Goal: Information Seeking & Learning: Find specific fact

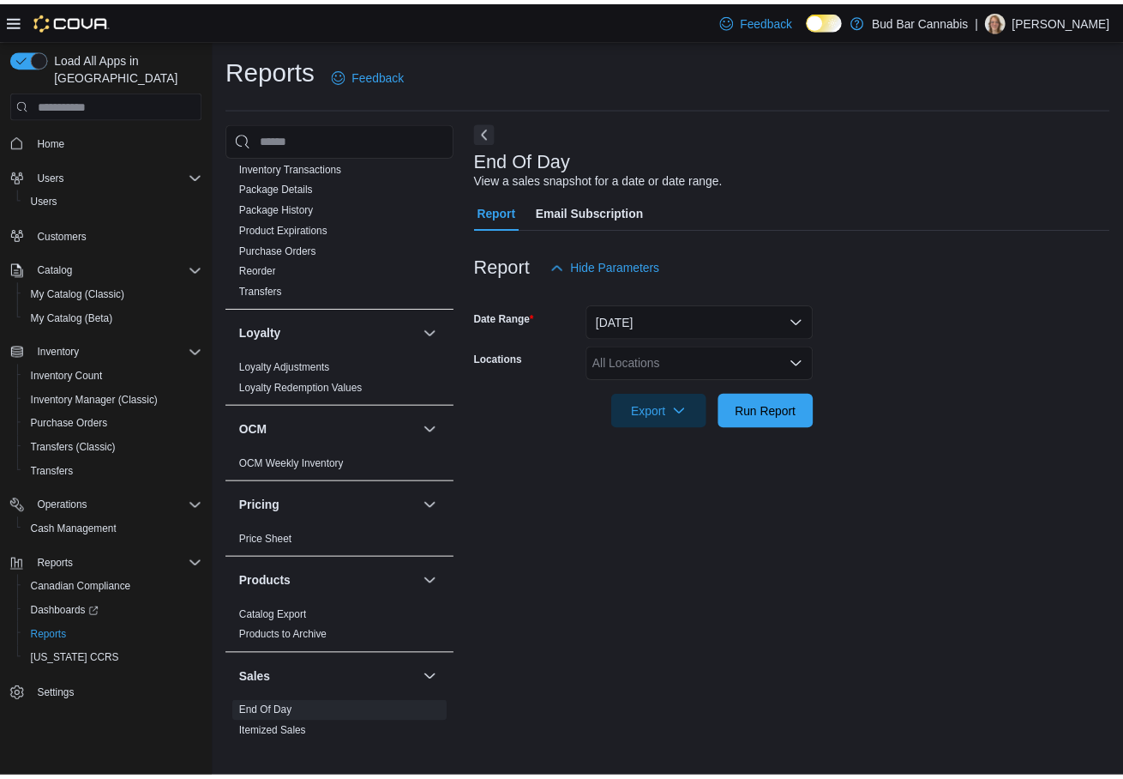
scroll to position [1069, 0]
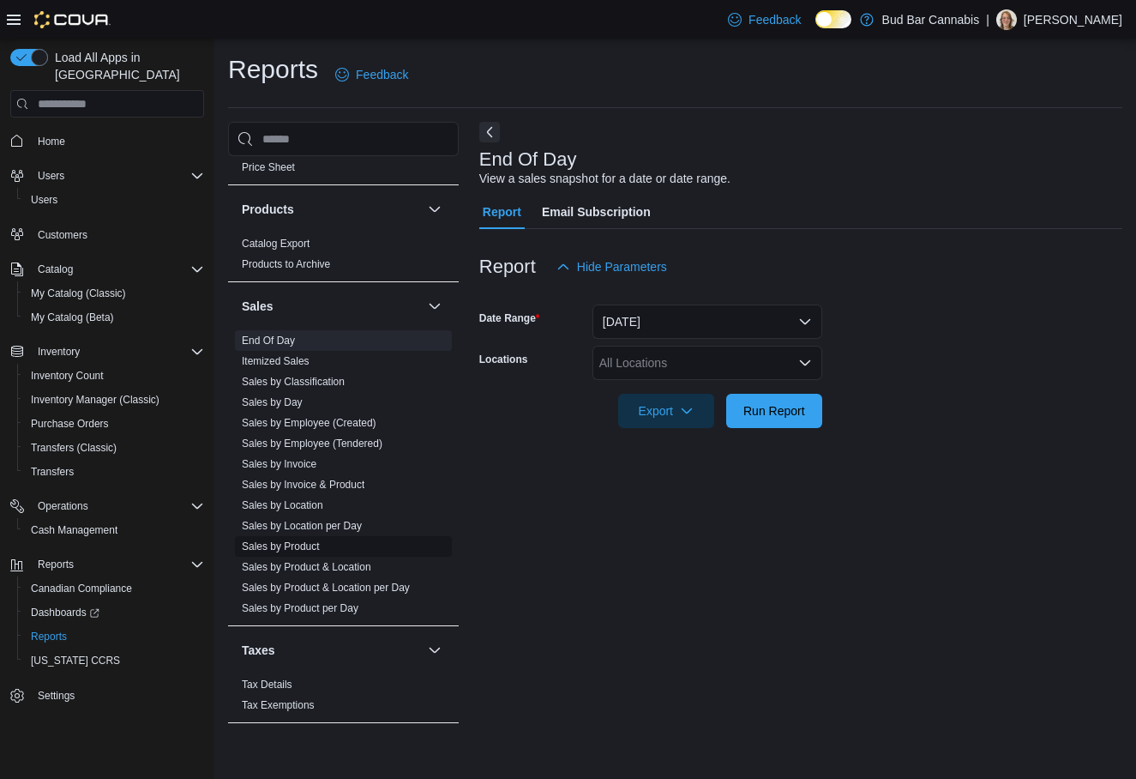
click at [331, 552] on span "Sales by Product" at bounding box center [343, 546] width 217 height 21
click at [335, 534] on span "Sales by Location per Day" at bounding box center [343, 525] width 217 height 21
click at [332, 544] on span "Sales by Product" at bounding box center [343, 546] width 217 height 21
click at [296, 539] on span "Sales by Product" at bounding box center [281, 546] width 78 height 14
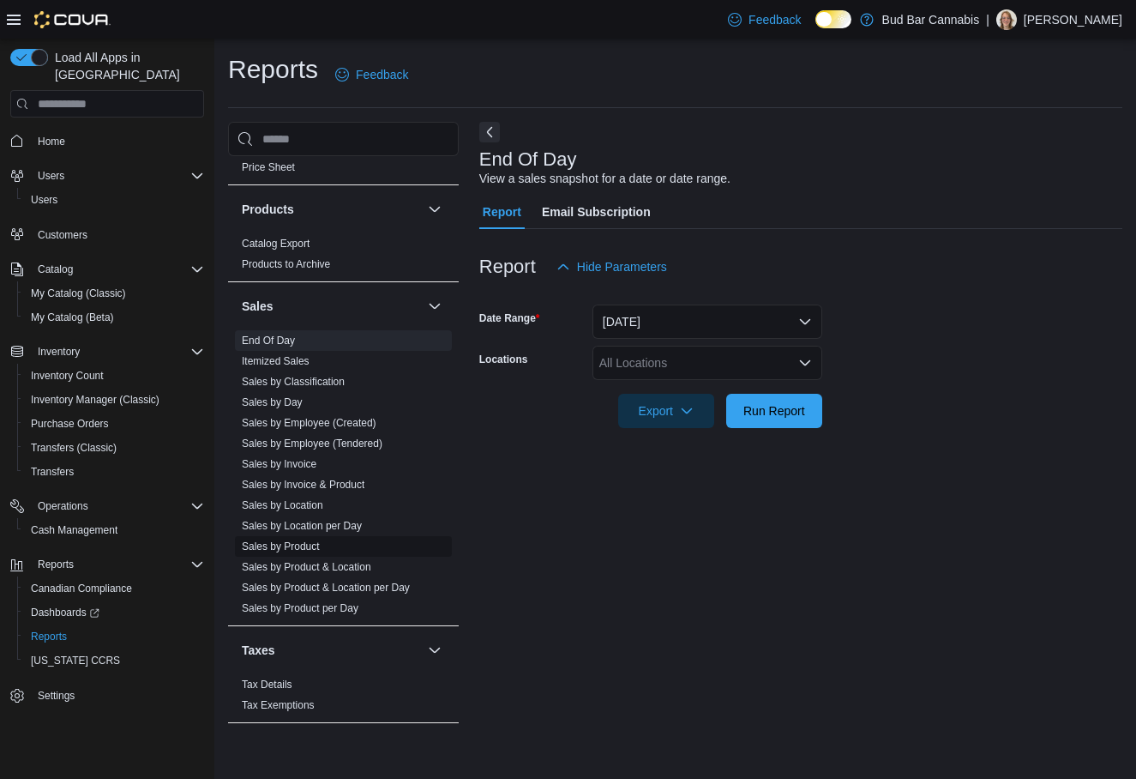
click at [296, 548] on link "Sales by Product" at bounding box center [281, 546] width 78 height 12
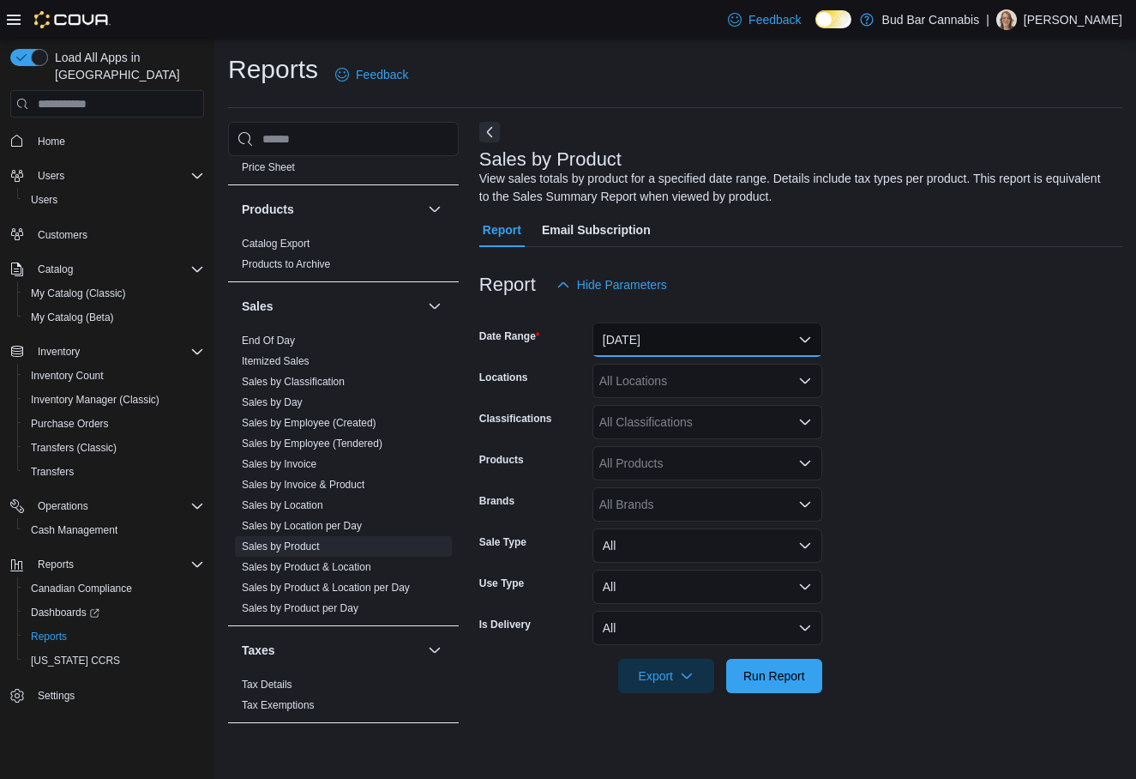
click at [648, 348] on button "Yesterday" at bounding box center [707, 339] width 230 height 34
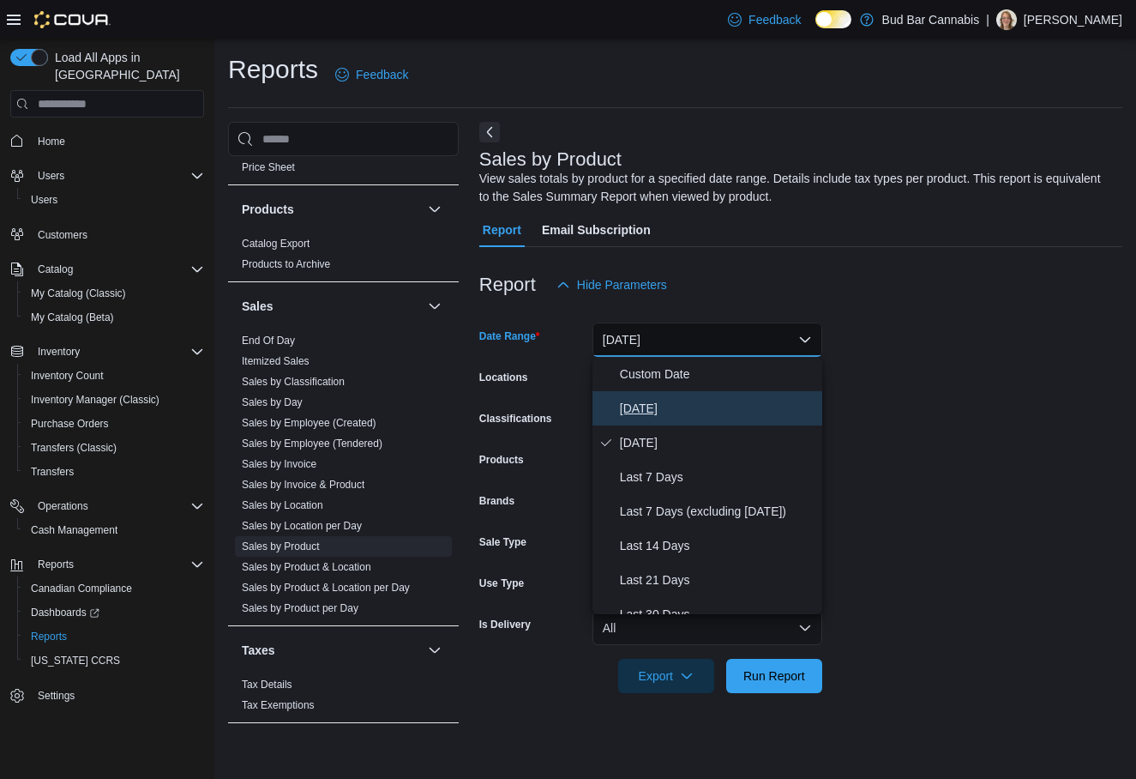
click at [665, 413] on span "Today" at bounding box center [717, 408] width 195 height 21
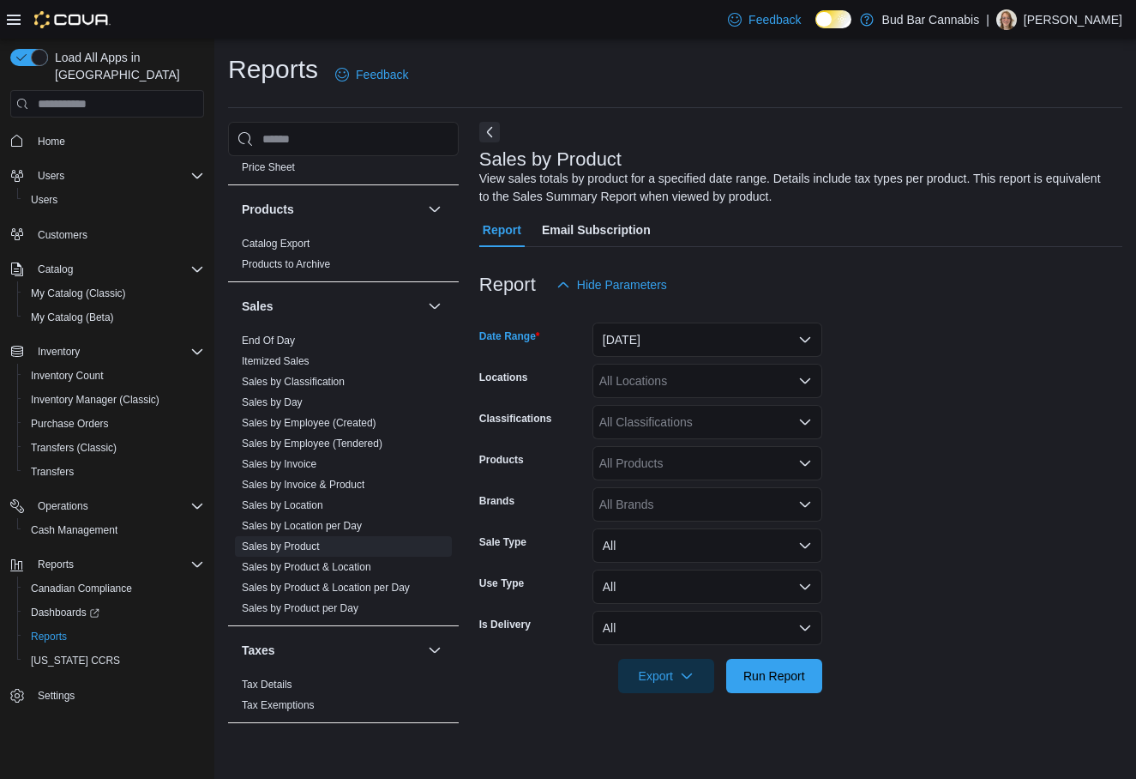
click at [643, 393] on div "All Locations" at bounding box center [707, 381] width 230 height 34
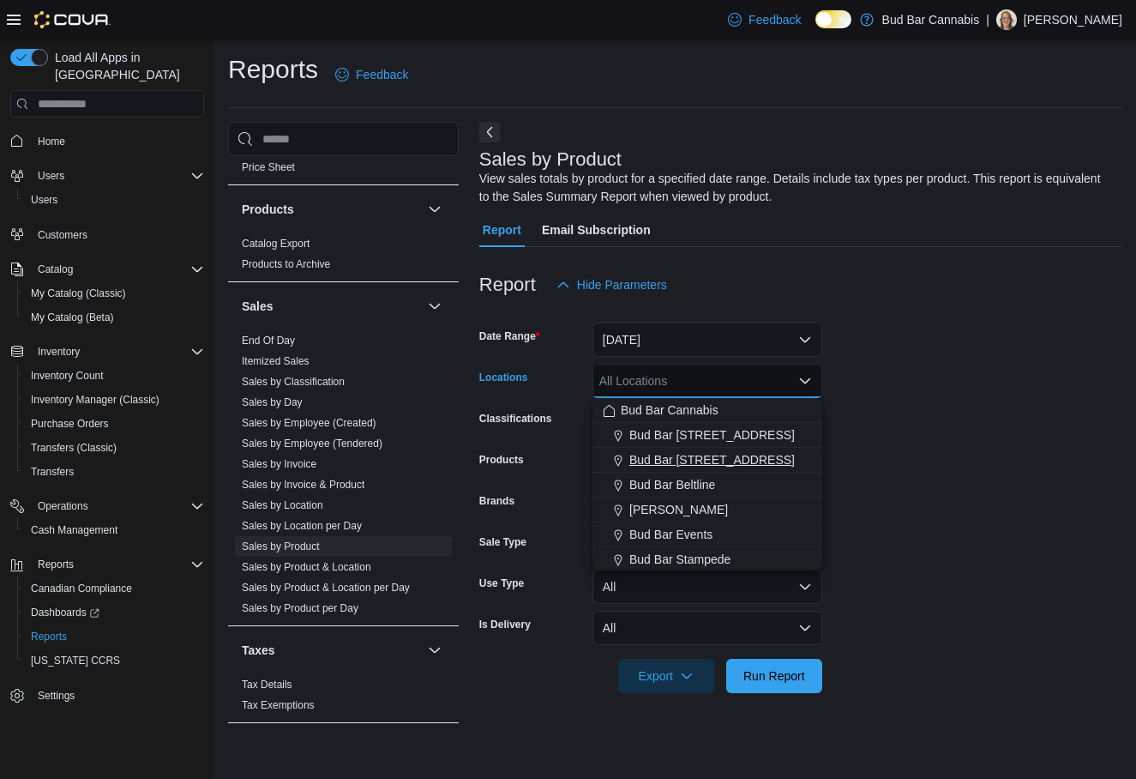
click at [653, 457] on span "Bud Bar 14 ST NW" at bounding box center [711, 459] width 165 height 17
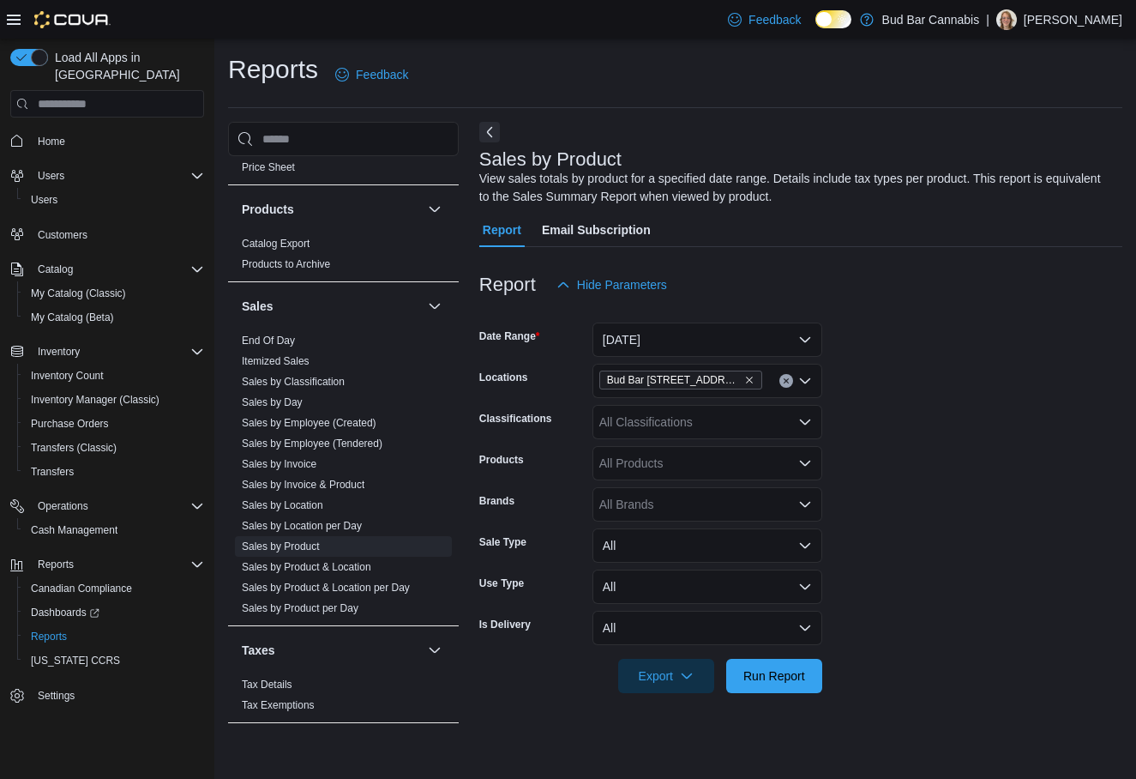
click at [875, 461] on form "Date Range Today Locations Bud Bar 14 ST NW Classifications All Classifications…" at bounding box center [800, 497] width 643 height 391
click at [639, 459] on div "All Products" at bounding box center [707, 463] width 230 height 34
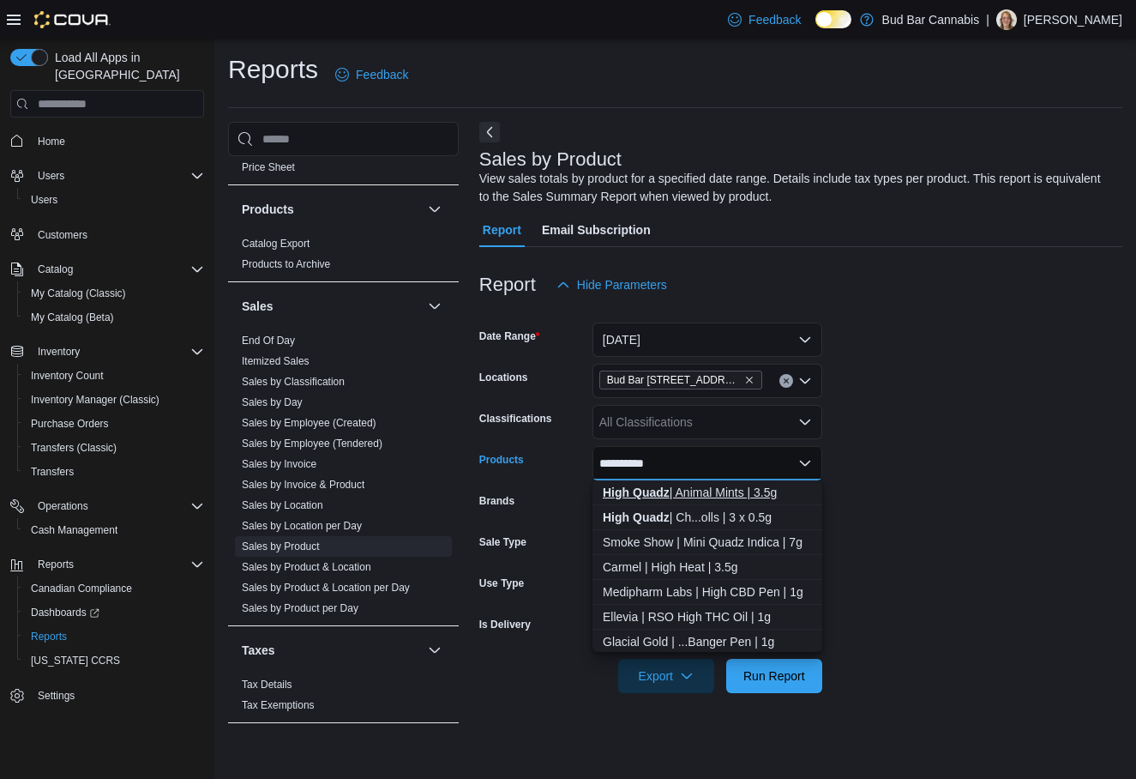
type input "**********"
click at [690, 500] on div "High Quadz | Animal Mints | 3.5g" at bounding box center [707, 492] width 209 height 17
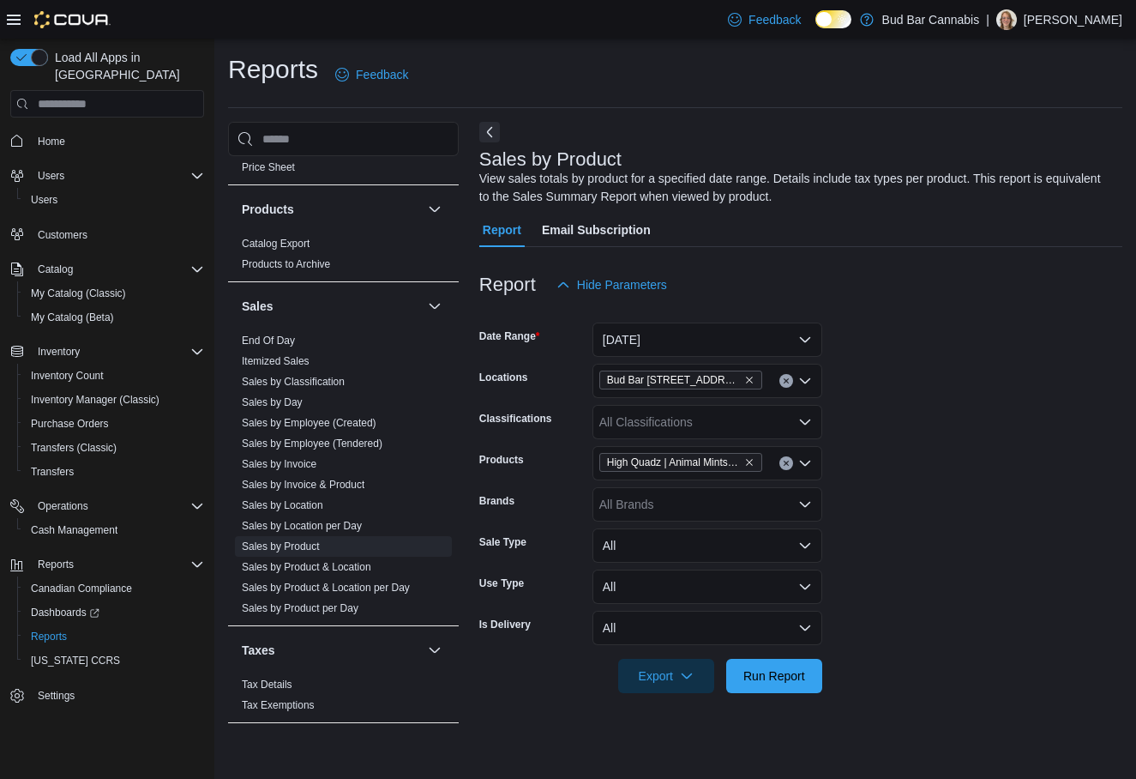
click at [911, 563] on form "Date Range Today Locations Bud Bar 14 ST NW Classifications All Classifications…" at bounding box center [800, 497] width 643 height 391
click at [761, 675] on span "Run Report" at bounding box center [774, 674] width 62 height 17
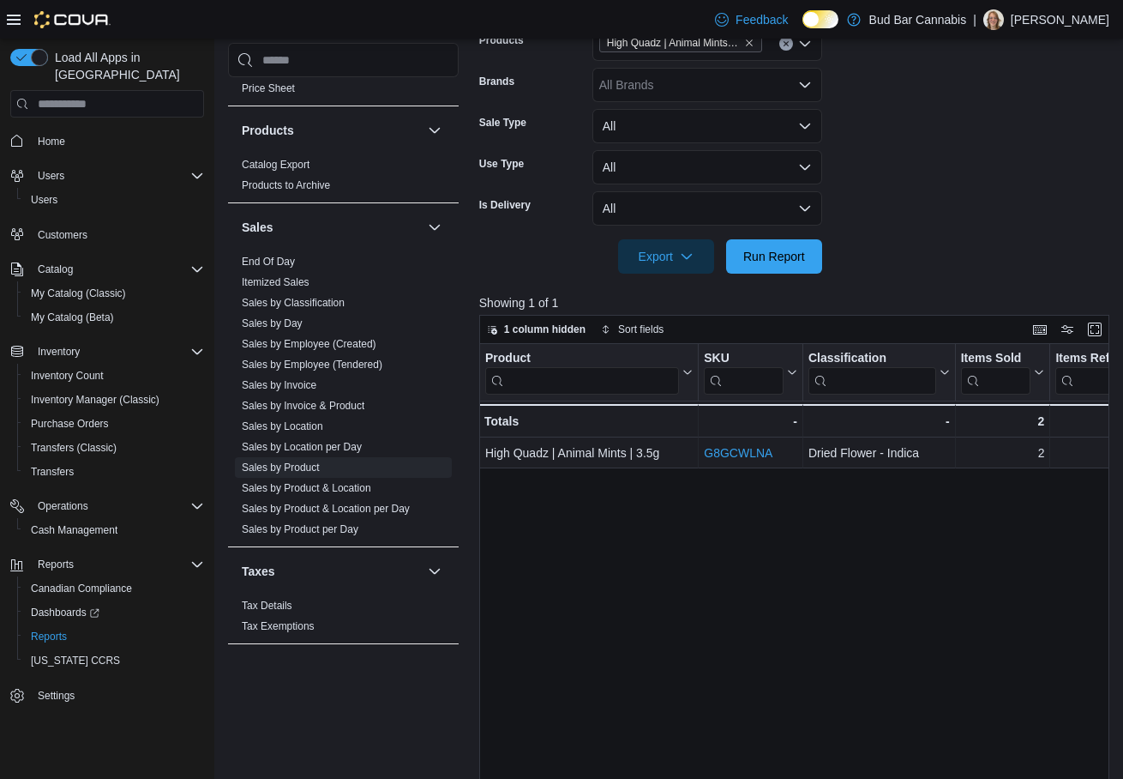
scroll to position [429, 0]
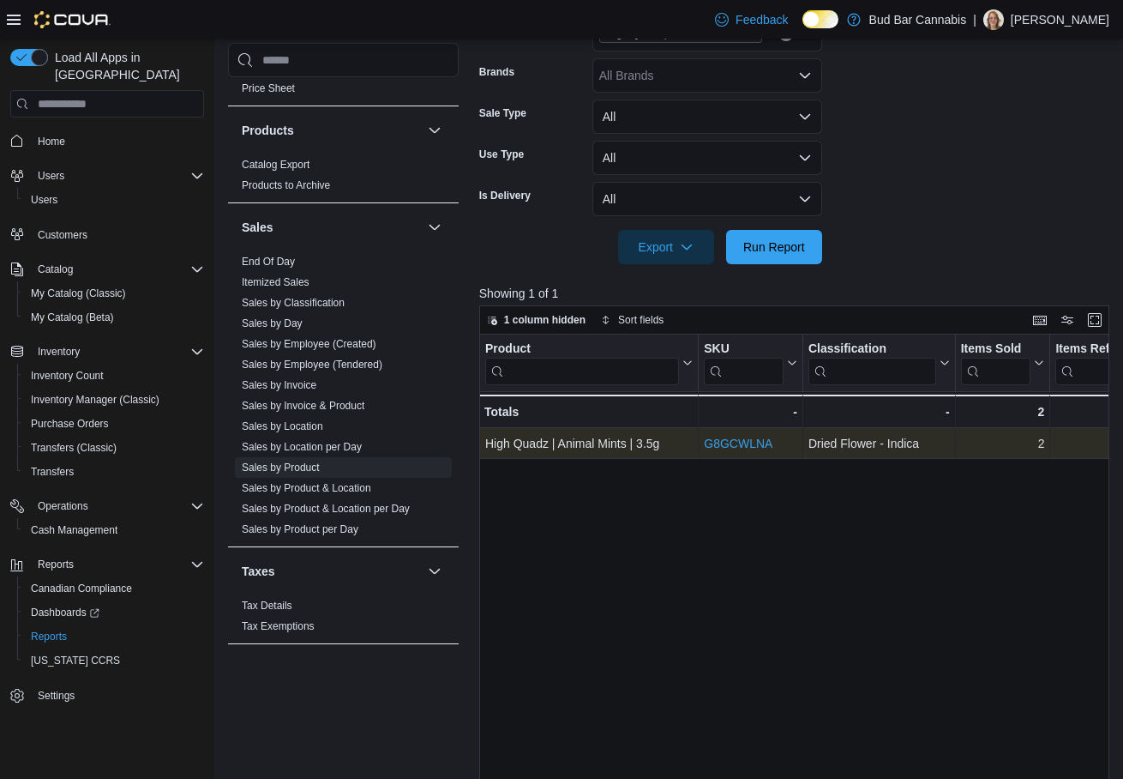
click at [748, 441] on link "G8GCWLNA" at bounding box center [738, 444] width 69 height 14
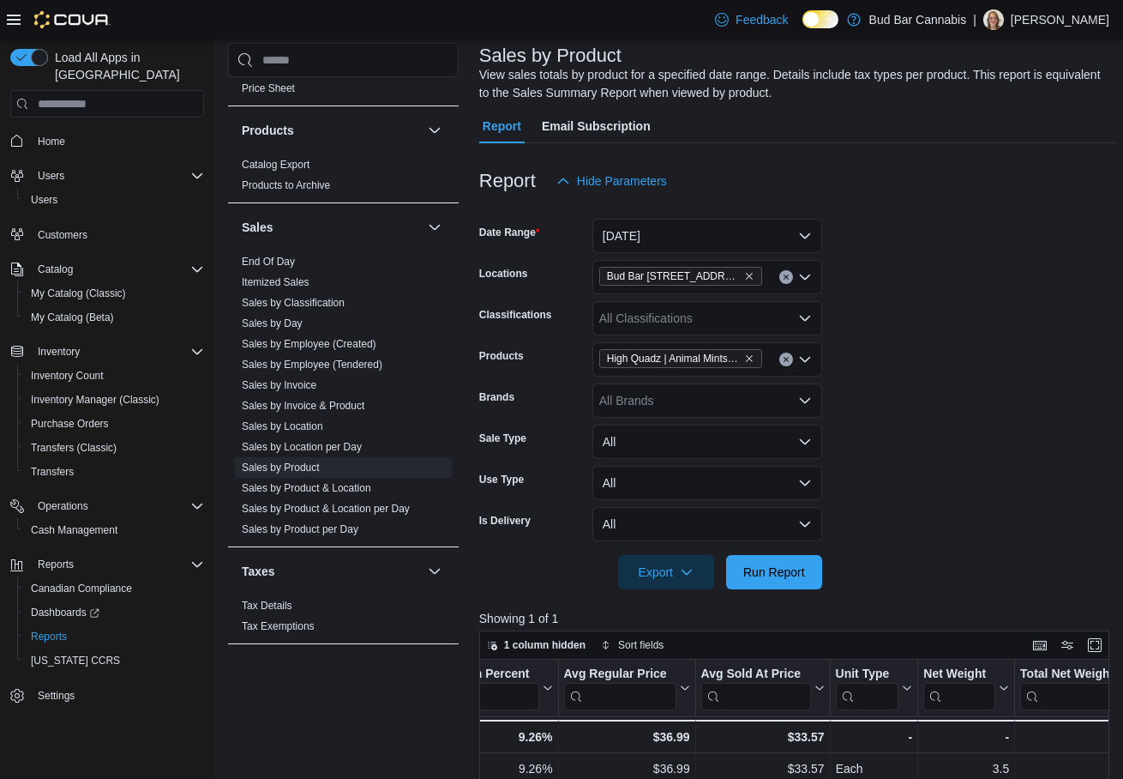
scroll to position [0, 0]
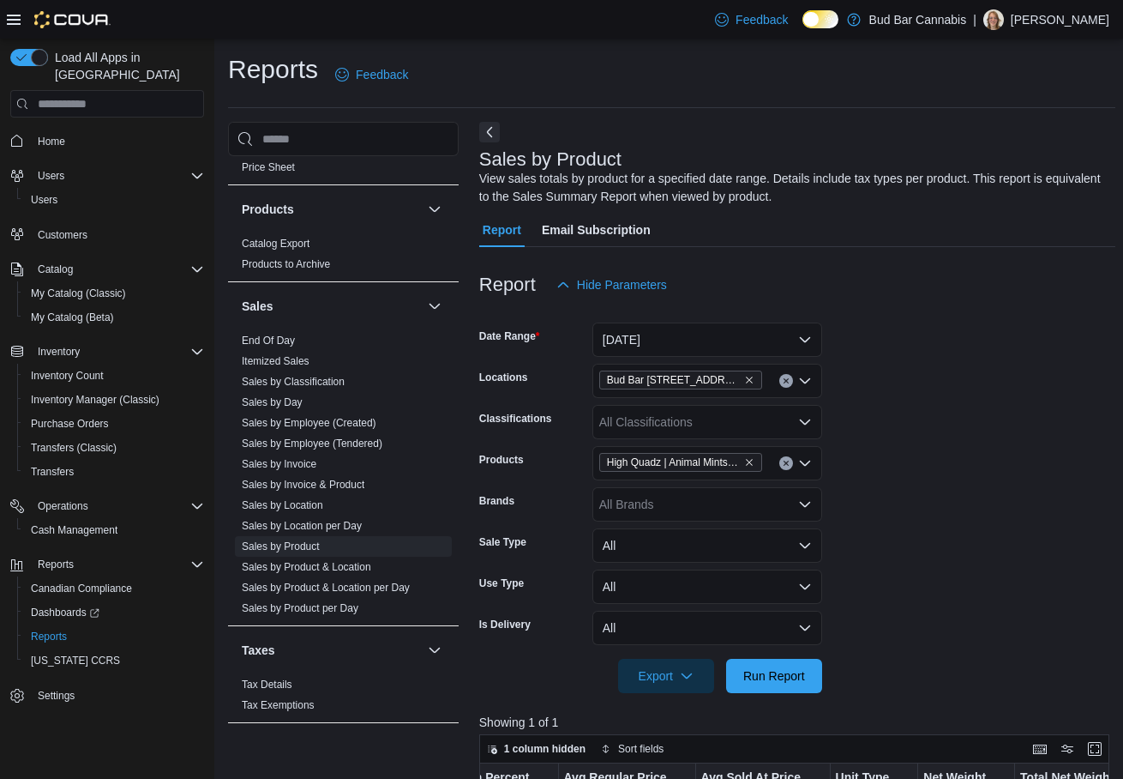
click at [709, 431] on div "All Classifications" at bounding box center [707, 422] width 230 height 34
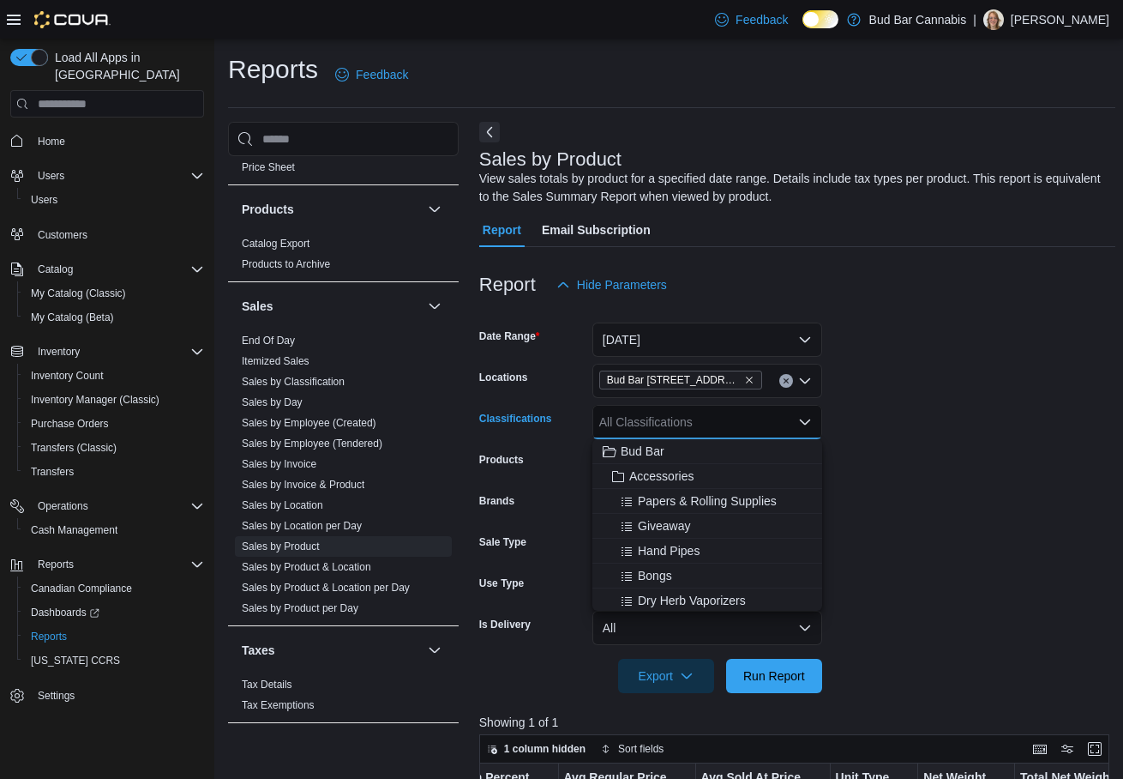
click at [705, 429] on div "All Classifications Combo box. Selected. Combo box input. All Classifications. …" at bounding box center [707, 422] width 230 height 34
click at [985, 429] on form "Date Range Today Locations Bud Bar 14 ST NW Classifications All Classifications…" at bounding box center [797, 497] width 637 height 391
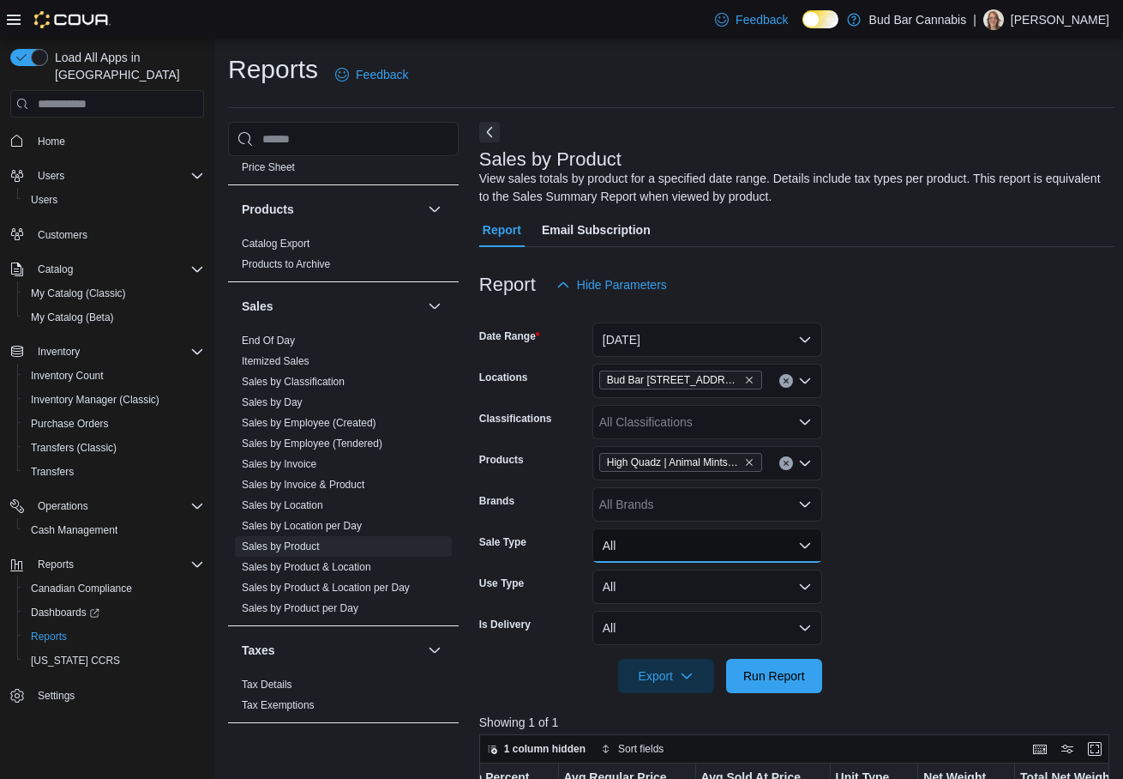
click at [704, 550] on button "All" at bounding box center [707, 545] width 230 height 34
click at [321, 383] on link "Sales by Classification" at bounding box center [293, 382] width 103 height 12
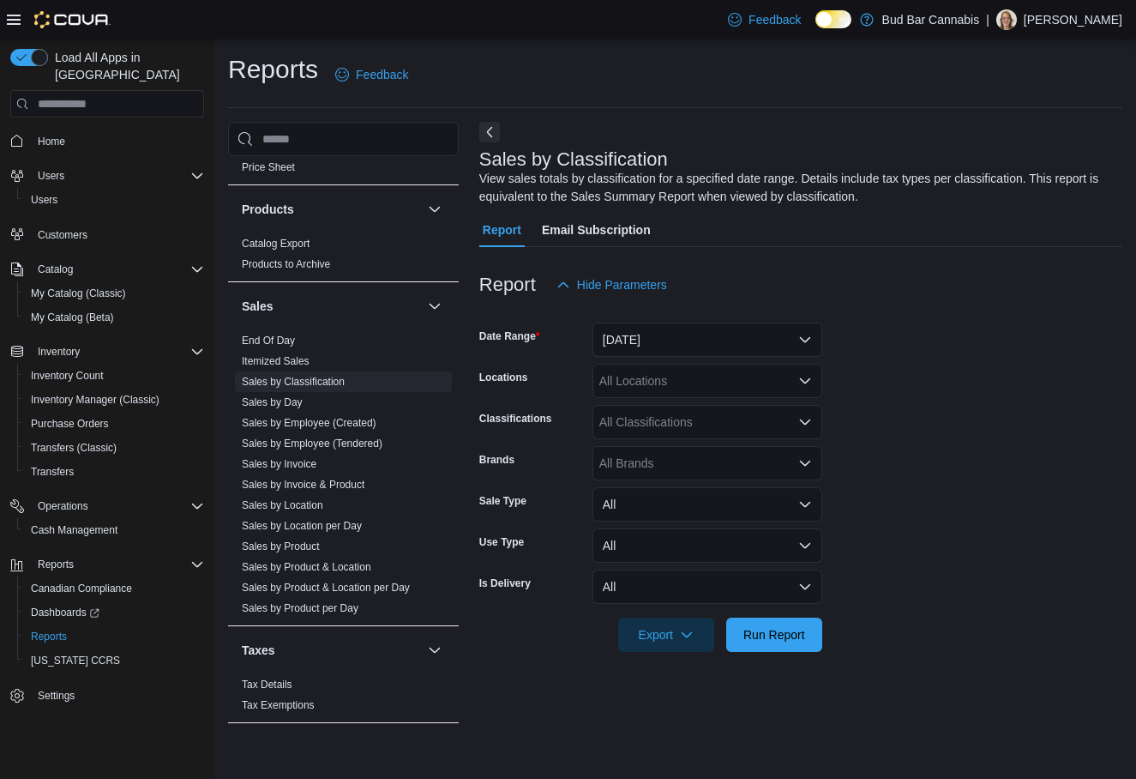
click at [799, 422] on icon "Open list of options" at bounding box center [805, 422] width 14 height 14
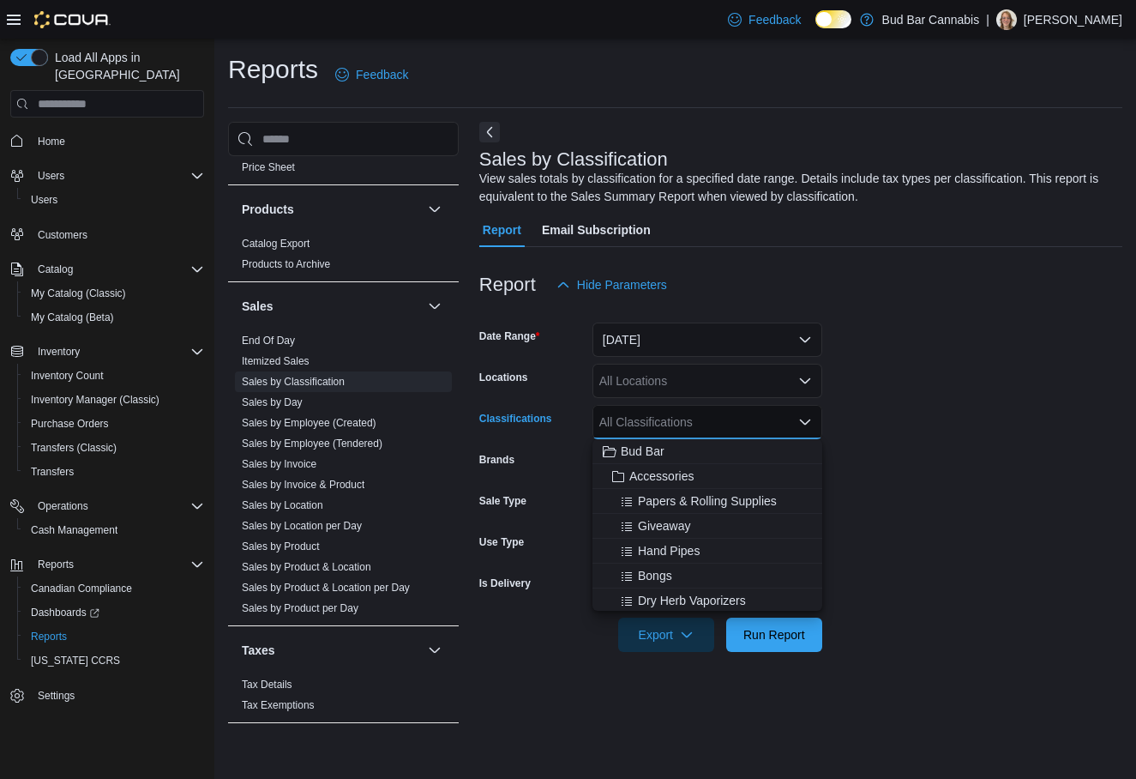
click at [798, 422] on icon "Close list of options" at bounding box center [805, 422] width 14 height 14
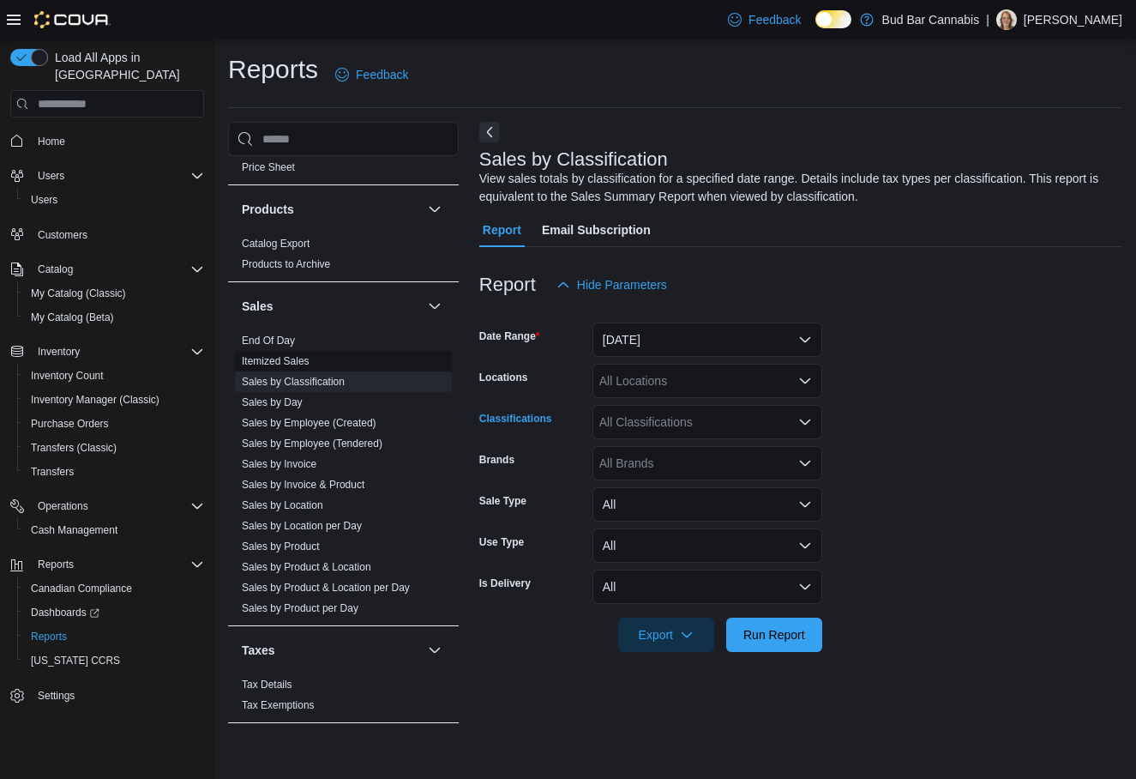
click at [306, 360] on link "Itemized Sales" at bounding box center [276, 361] width 68 height 12
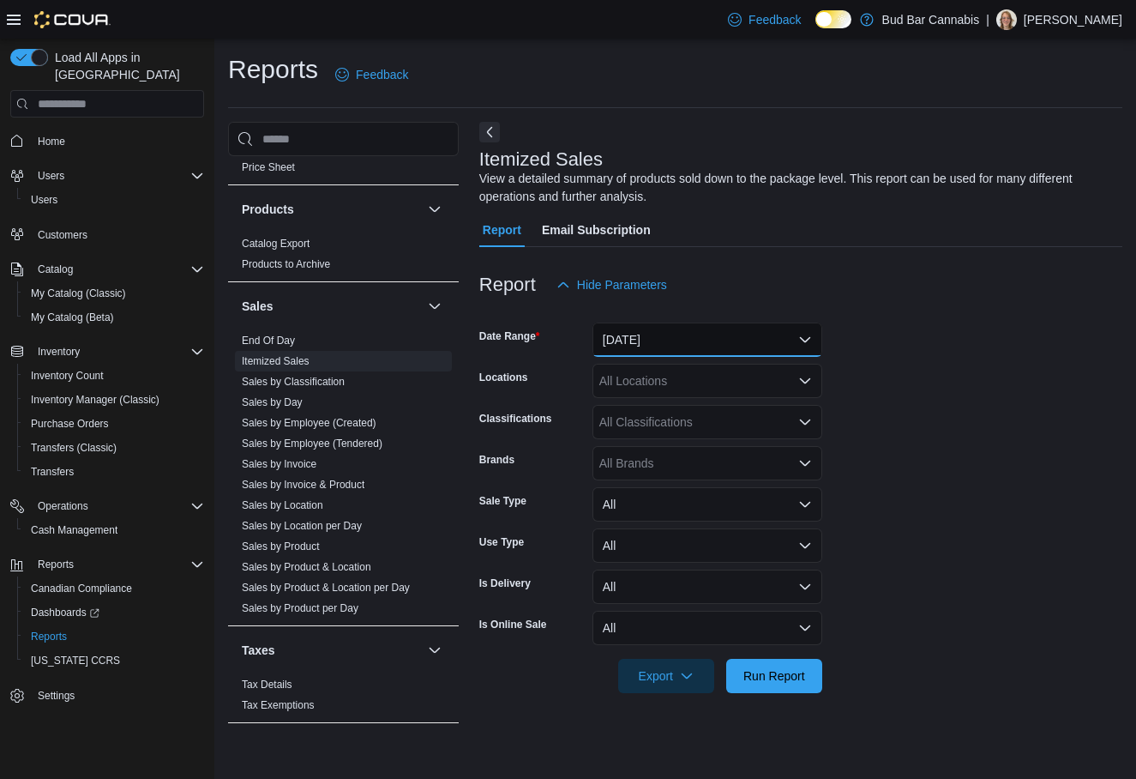
click at [730, 340] on button "Yesterday" at bounding box center [707, 339] width 230 height 34
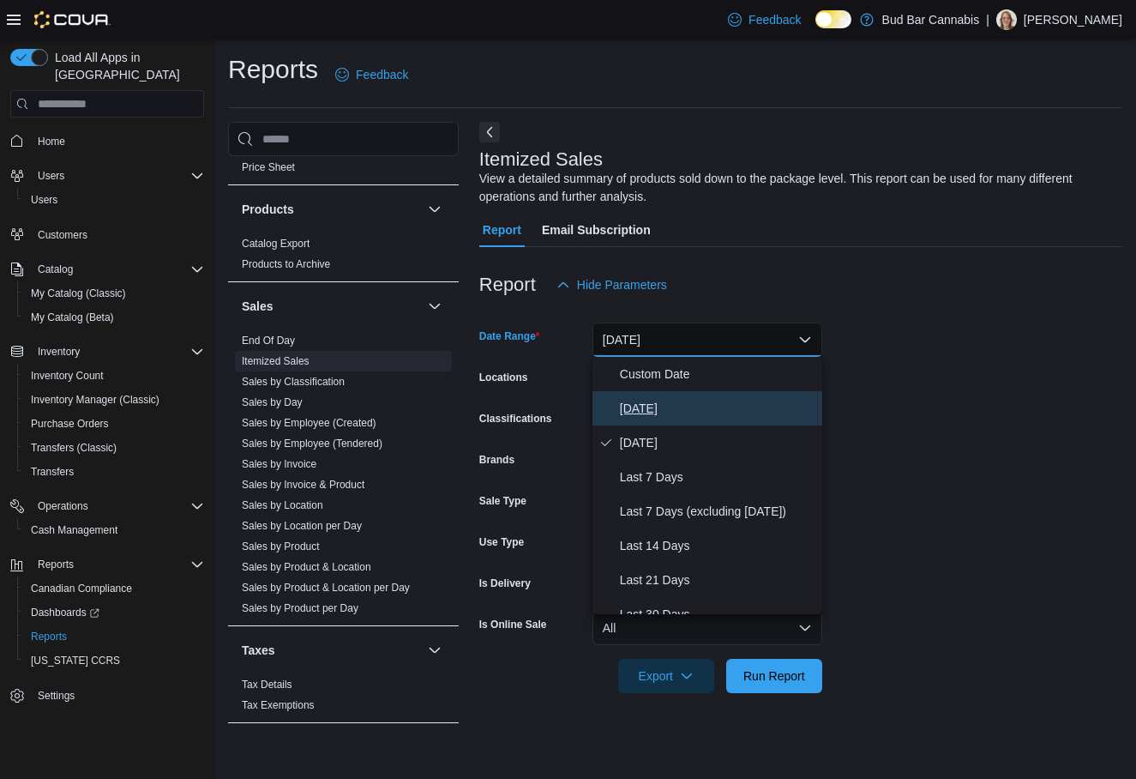
click at [692, 406] on span "Today" at bounding box center [717, 408] width 195 height 21
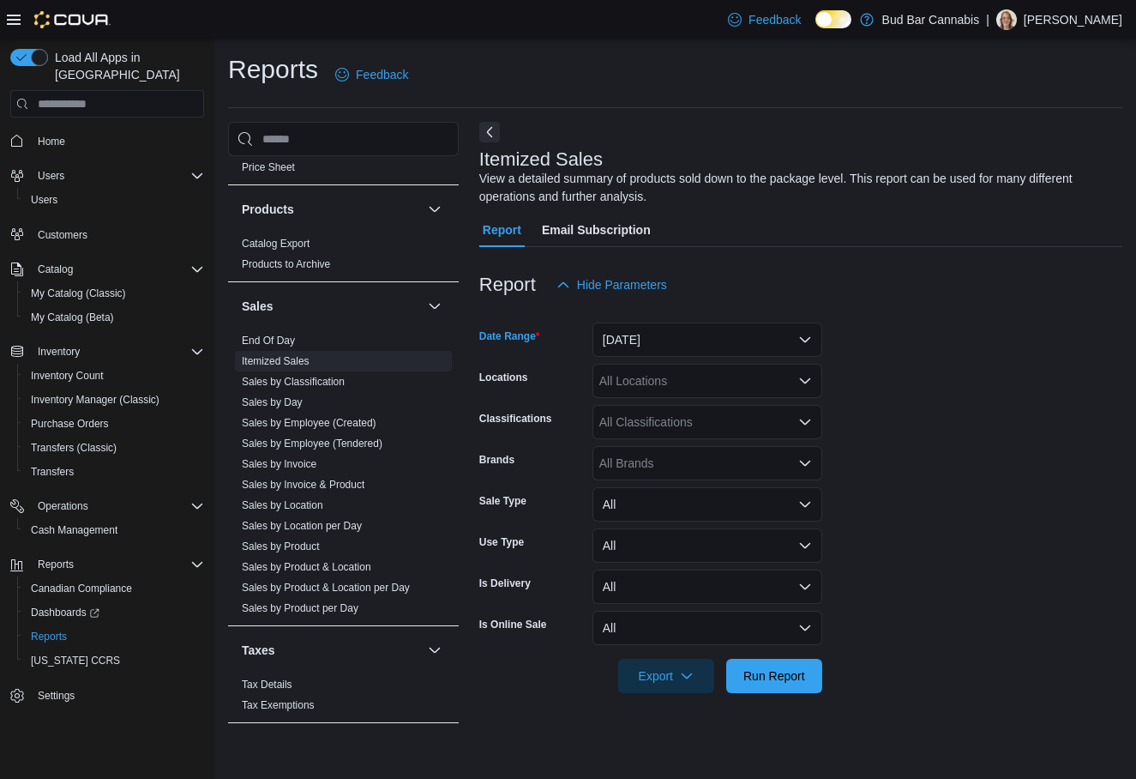
click at [657, 384] on div "All Locations" at bounding box center [707, 381] width 230 height 34
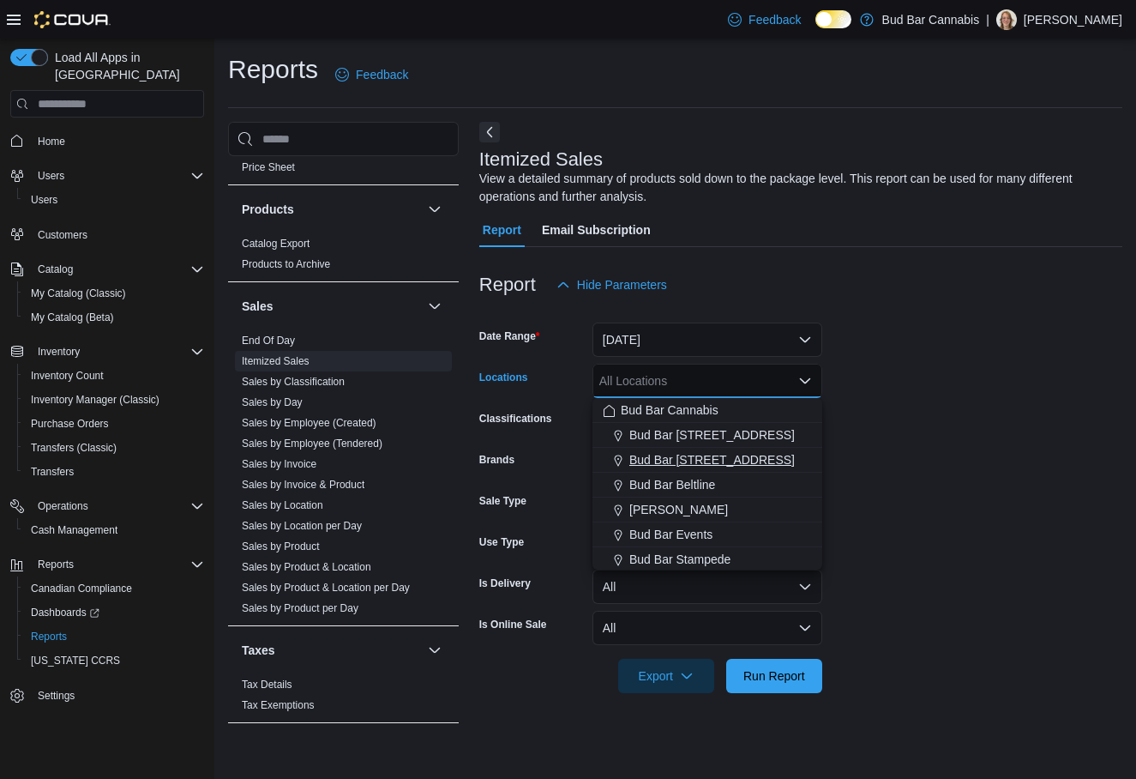
click at [665, 454] on span "Bud Bar 14 ST NW" at bounding box center [711, 459] width 165 height 17
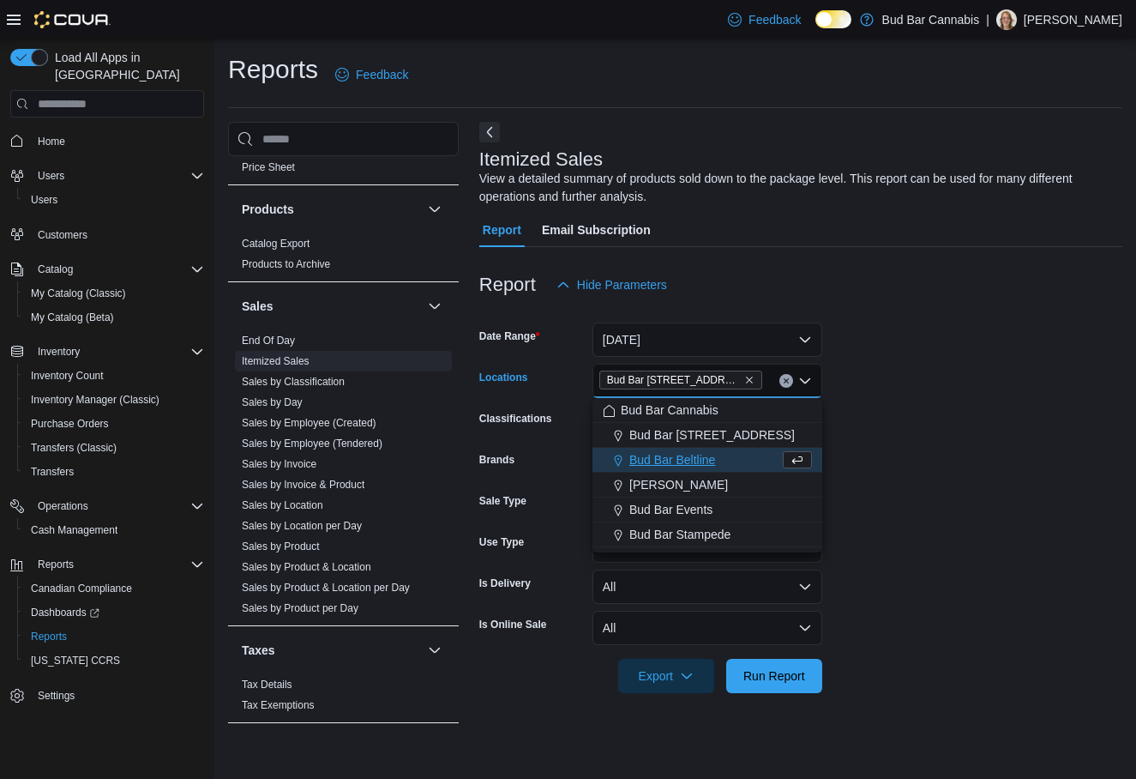
click at [857, 426] on form "Date Range Today Locations Bud Bar 14 ST NW Combo box. Selected. Bud Bar 14 ST …" at bounding box center [800, 497] width 643 height 391
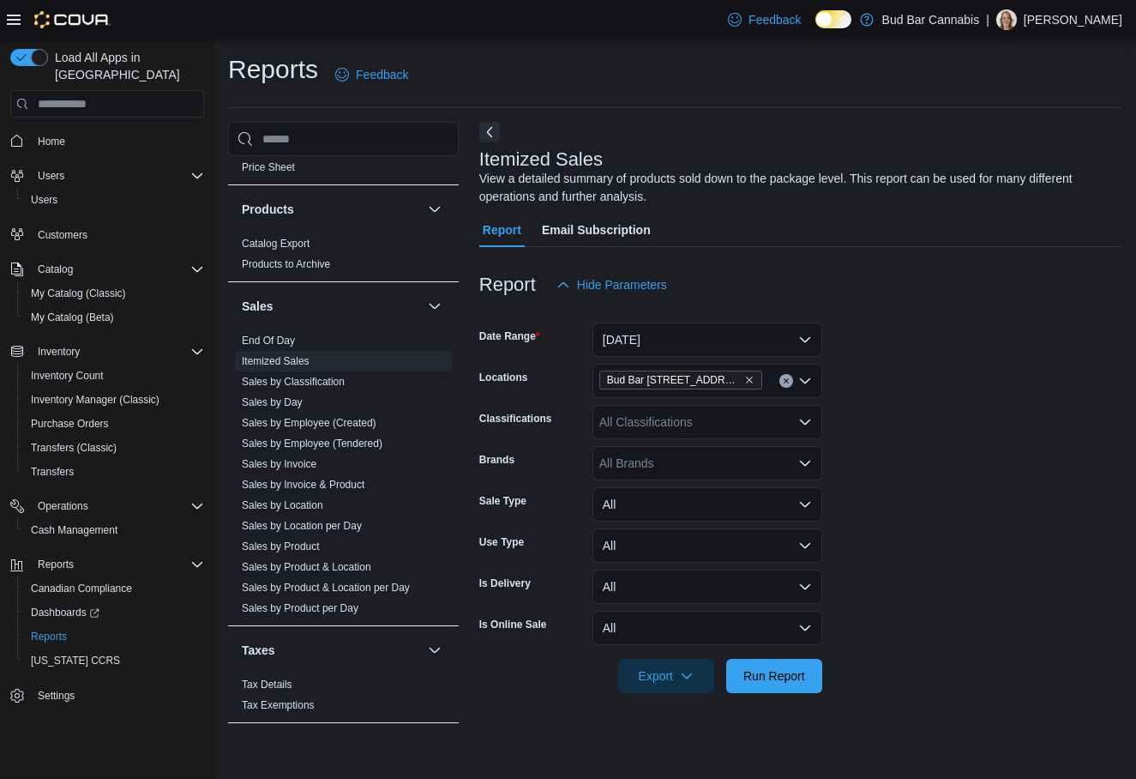
click at [680, 418] on div "All Classifications" at bounding box center [707, 422] width 230 height 34
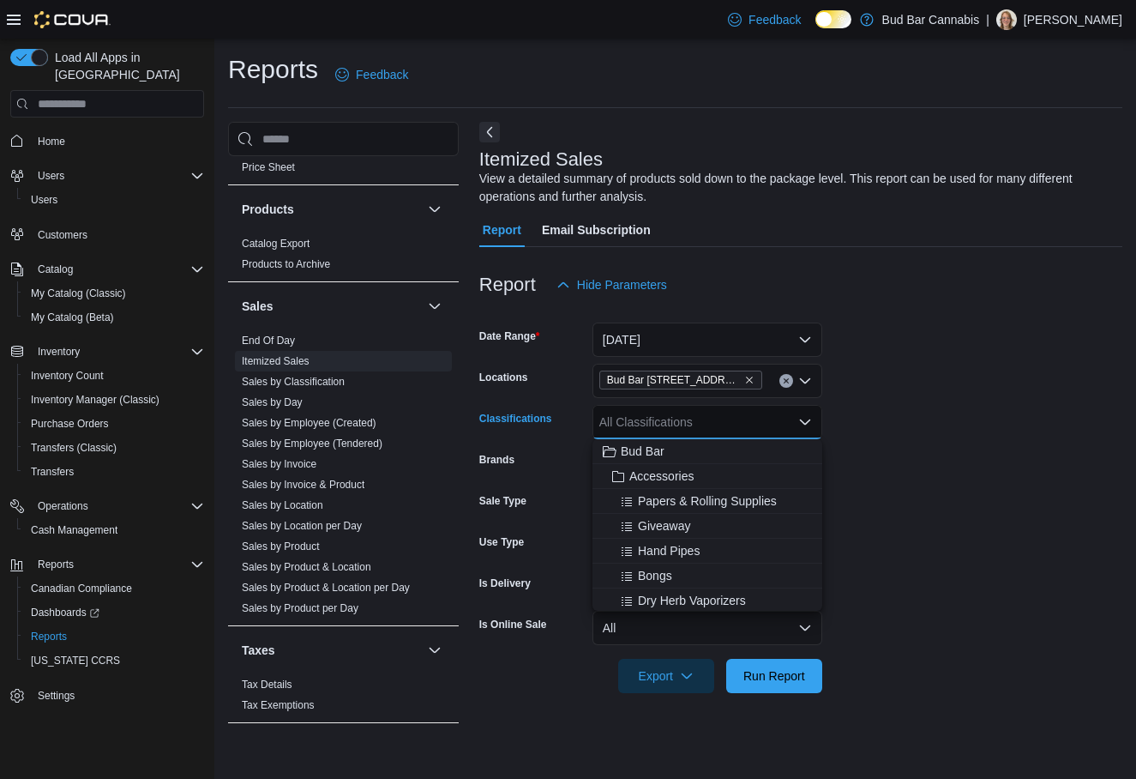
click at [947, 418] on form "Date Range Today Locations Bud Bar 14 ST NW Classifications All Classifications…" at bounding box center [800, 497] width 643 height 391
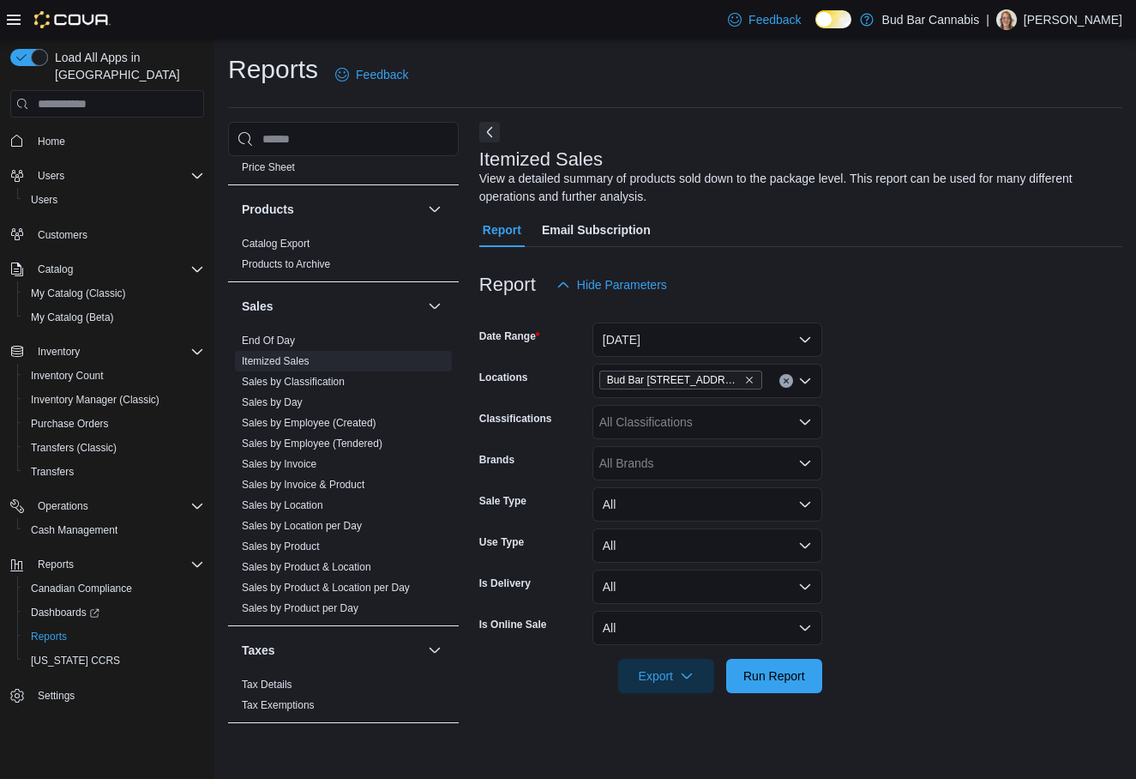
click at [749, 454] on div "All Brands" at bounding box center [707, 463] width 230 height 34
type input "**********"
click at [905, 478] on form "Date Range Today Locations Bud Bar 14 ST NW Classifications All Classifications…" at bounding box center [800, 497] width 643 height 391
click at [673, 456] on span "High Quadz" at bounding box center [641, 462] width 68 height 17
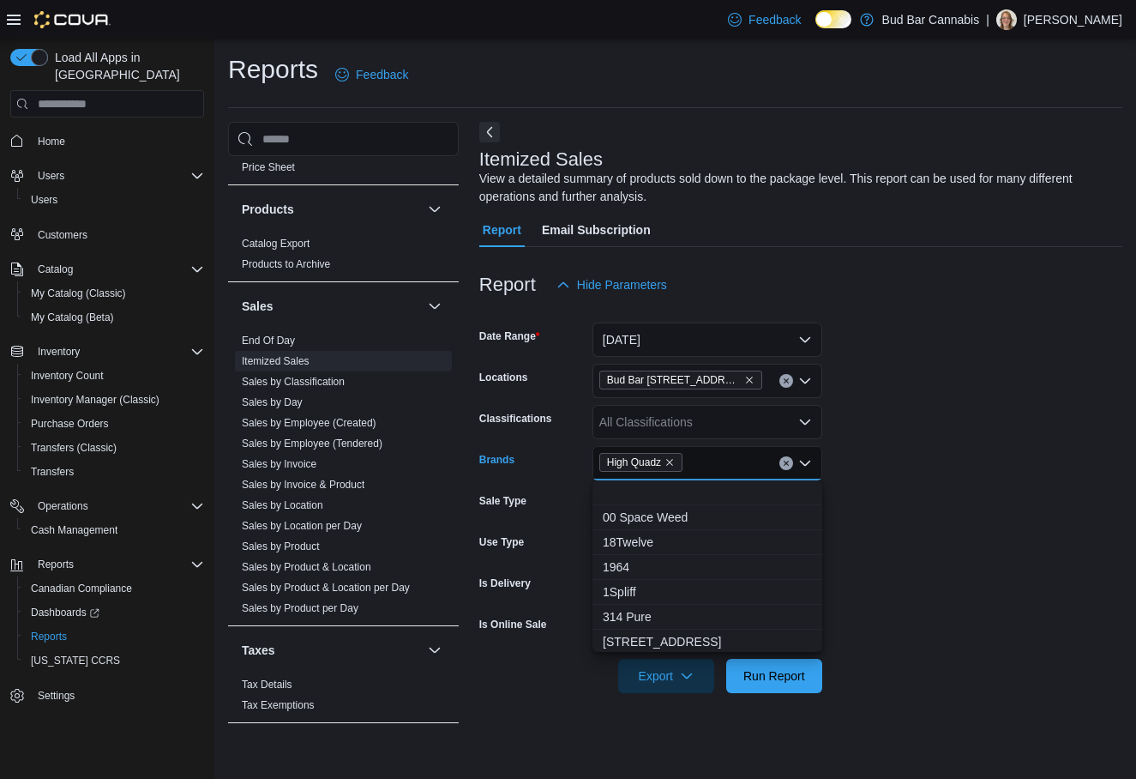
click at [789, 461] on icon "Clear input" at bounding box center [786, 463] width 7 height 7
click at [783, 385] on button "Clear input" at bounding box center [786, 381] width 14 height 14
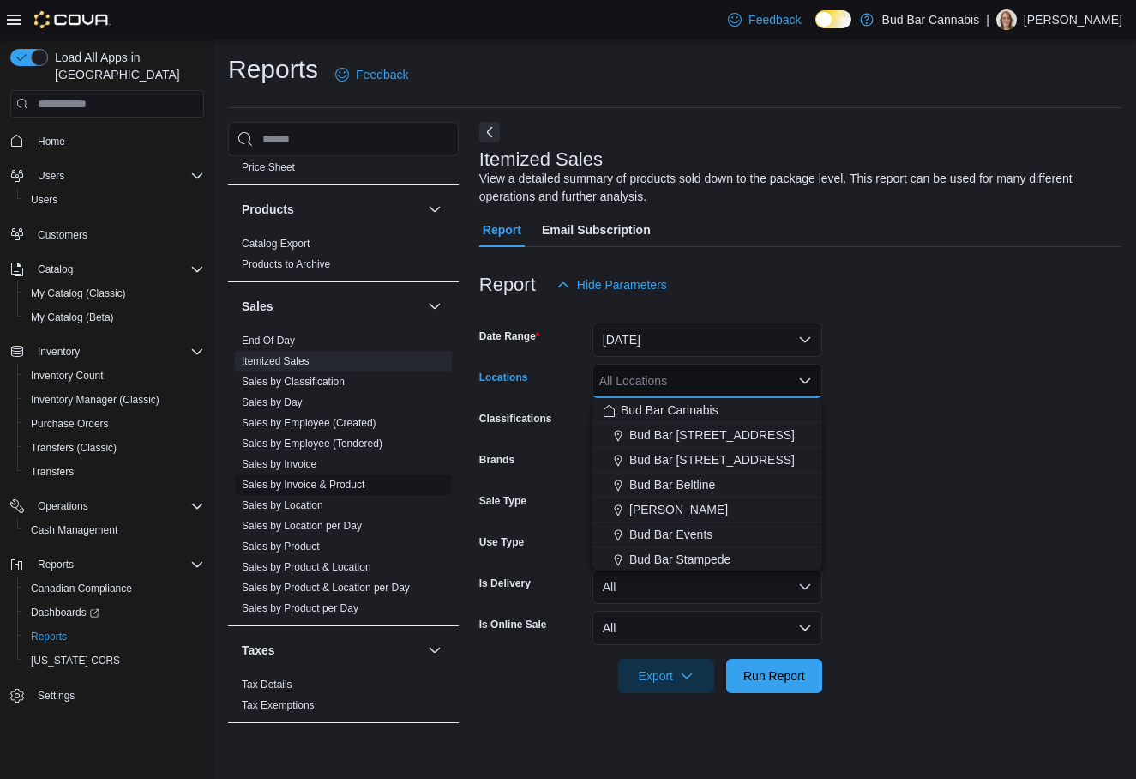
click at [311, 484] on link "Sales by Invoice & Product" at bounding box center [303, 484] width 123 height 12
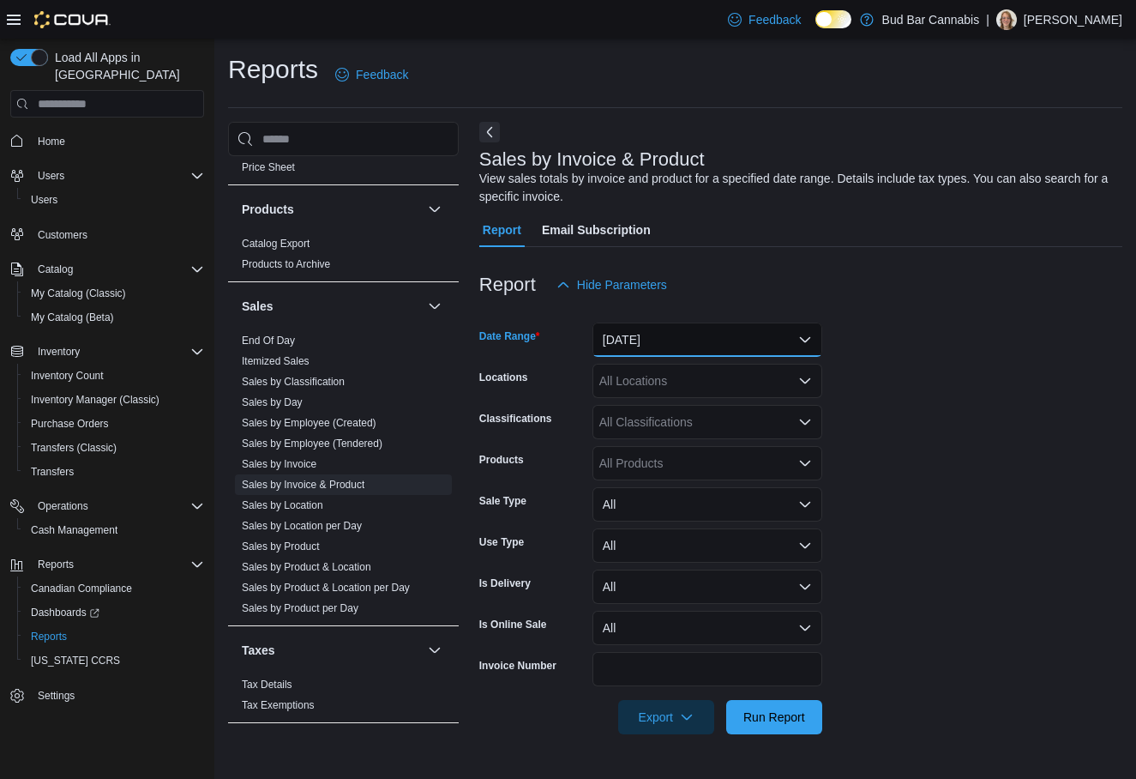
click at [665, 345] on button "Yesterday" at bounding box center [707, 339] width 230 height 34
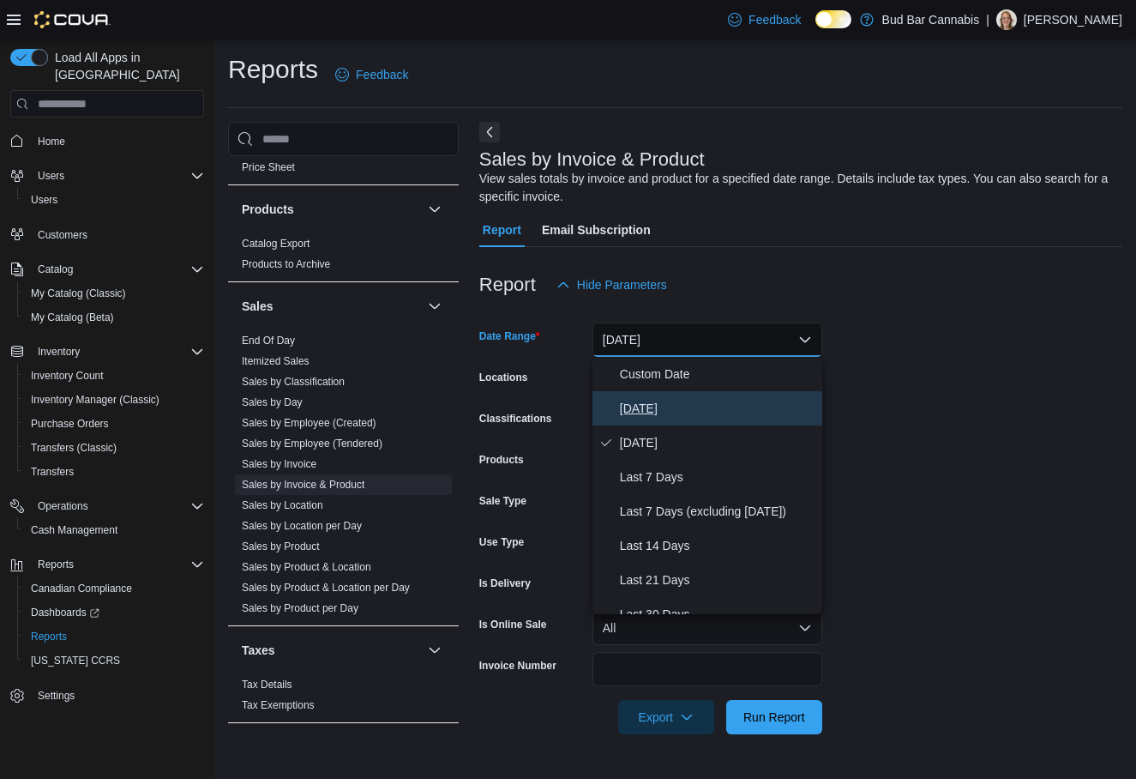
click at [671, 422] on button "Today" at bounding box center [707, 408] width 230 height 34
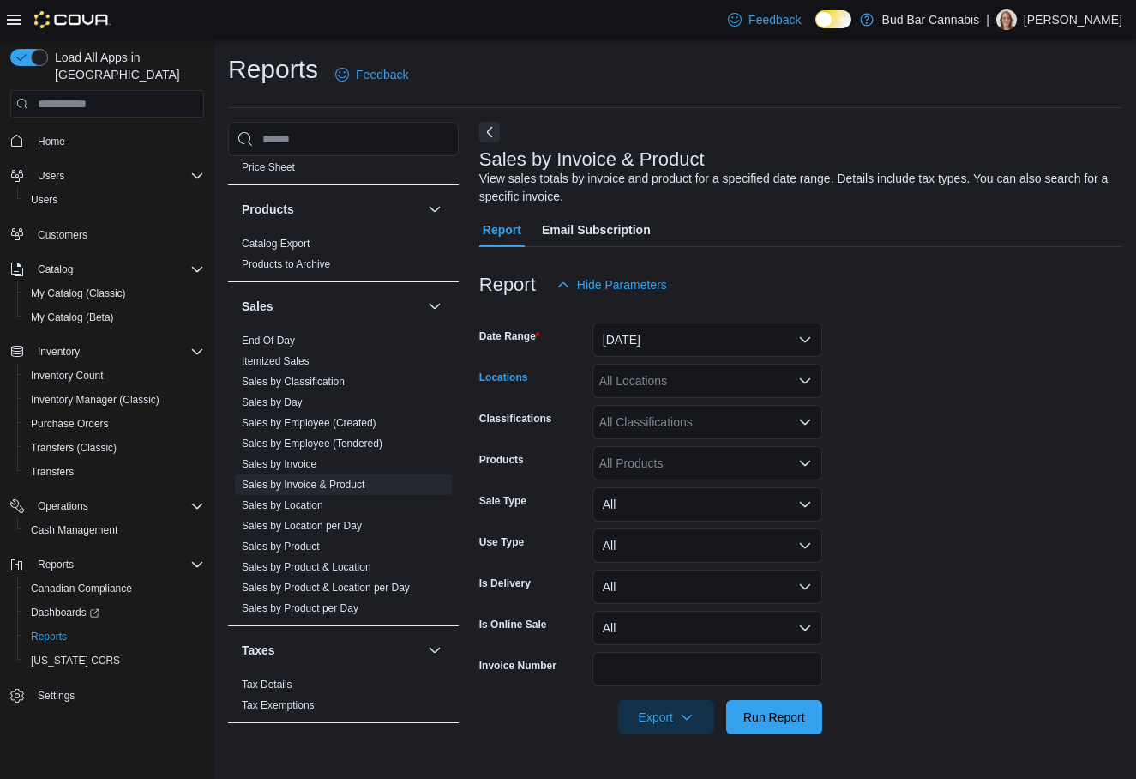
click at [633, 382] on div "All Locations" at bounding box center [707, 381] width 230 height 34
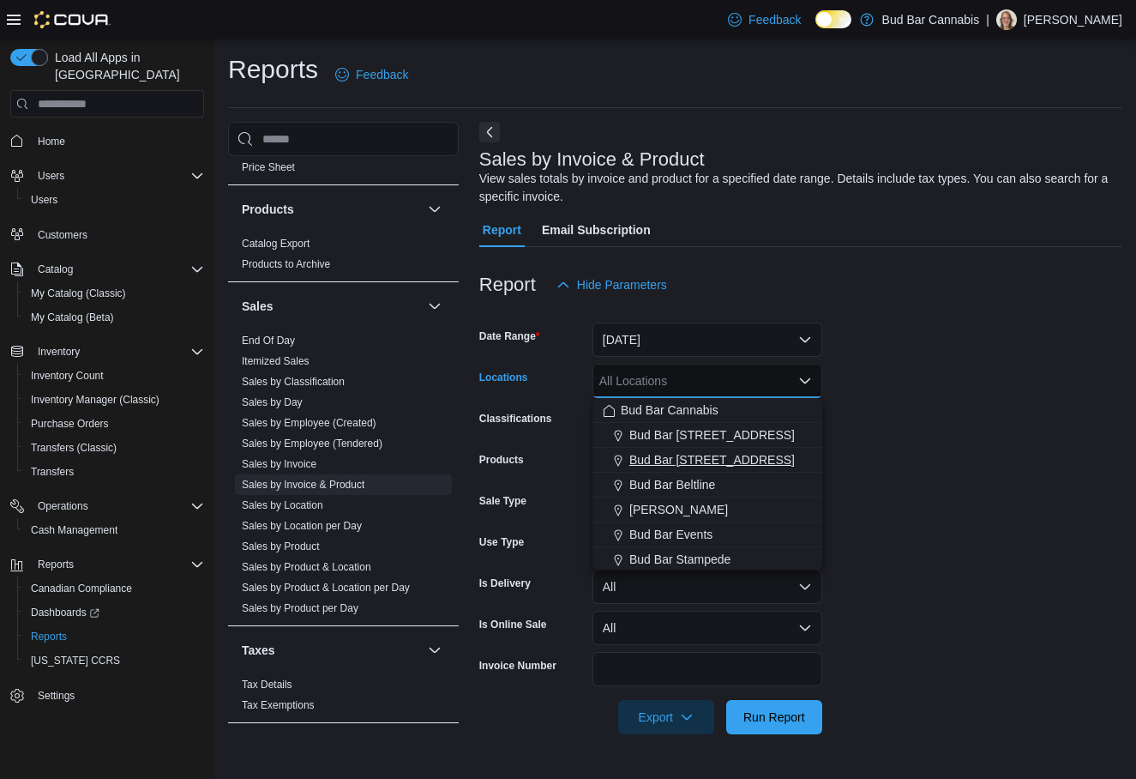
click at [654, 460] on span "Bud Bar 14 ST NW" at bounding box center [711, 459] width 165 height 17
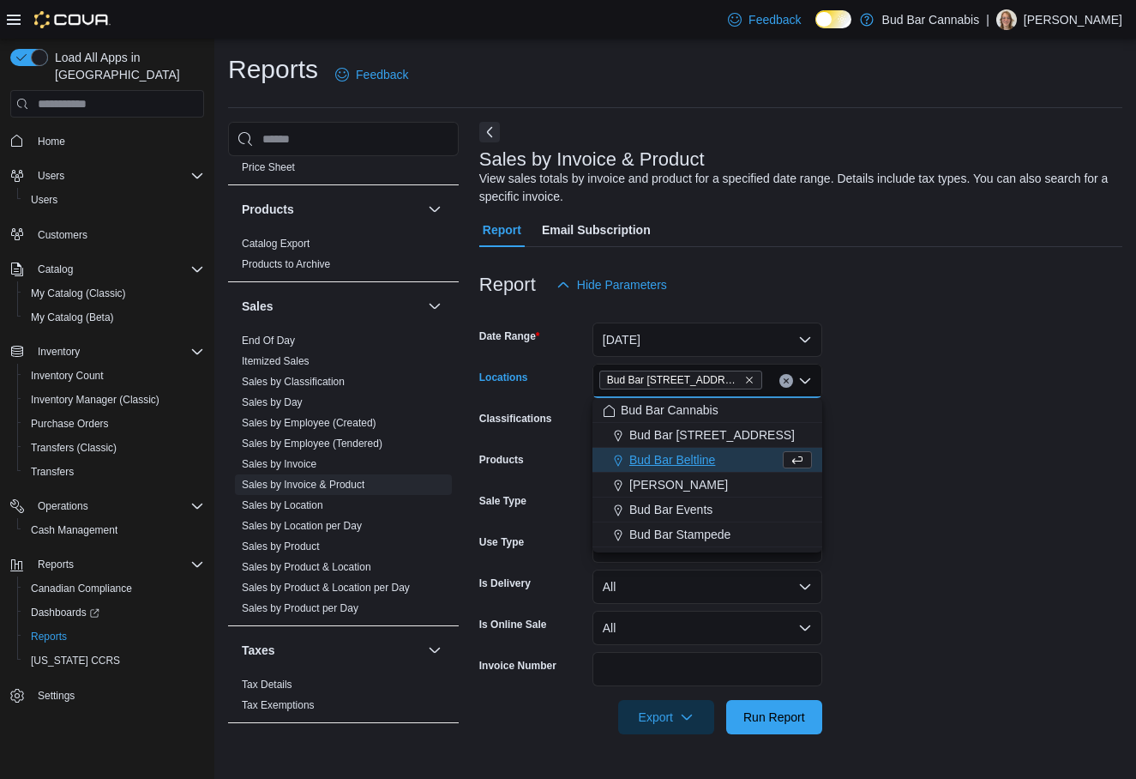
click at [935, 431] on form "Date Range Today Locations Bud Bar 14 ST NW Combo box. Selected. Bud Bar 14 ST …" at bounding box center [800, 518] width 643 height 432
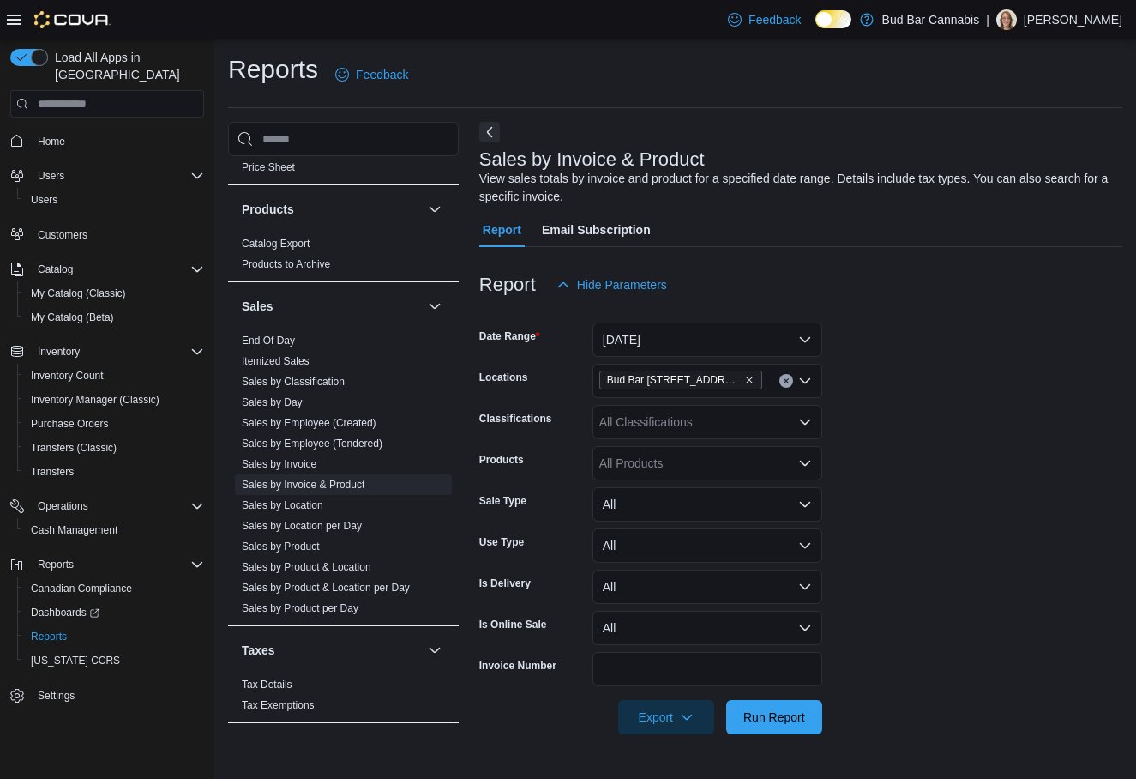
click at [699, 465] on div "All Products" at bounding box center [707, 463] width 230 height 34
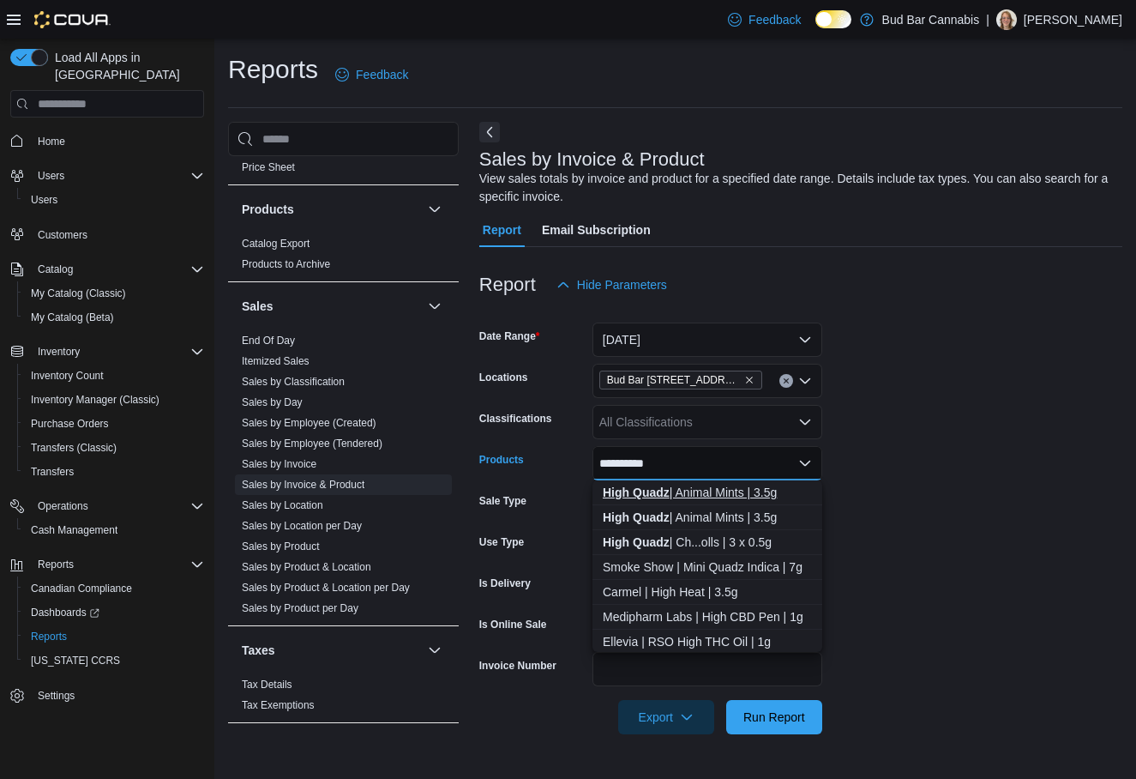
type input "**********"
click at [731, 487] on div "High Quadz | Animal Mints | 3.5g" at bounding box center [707, 492] width 209 height 17
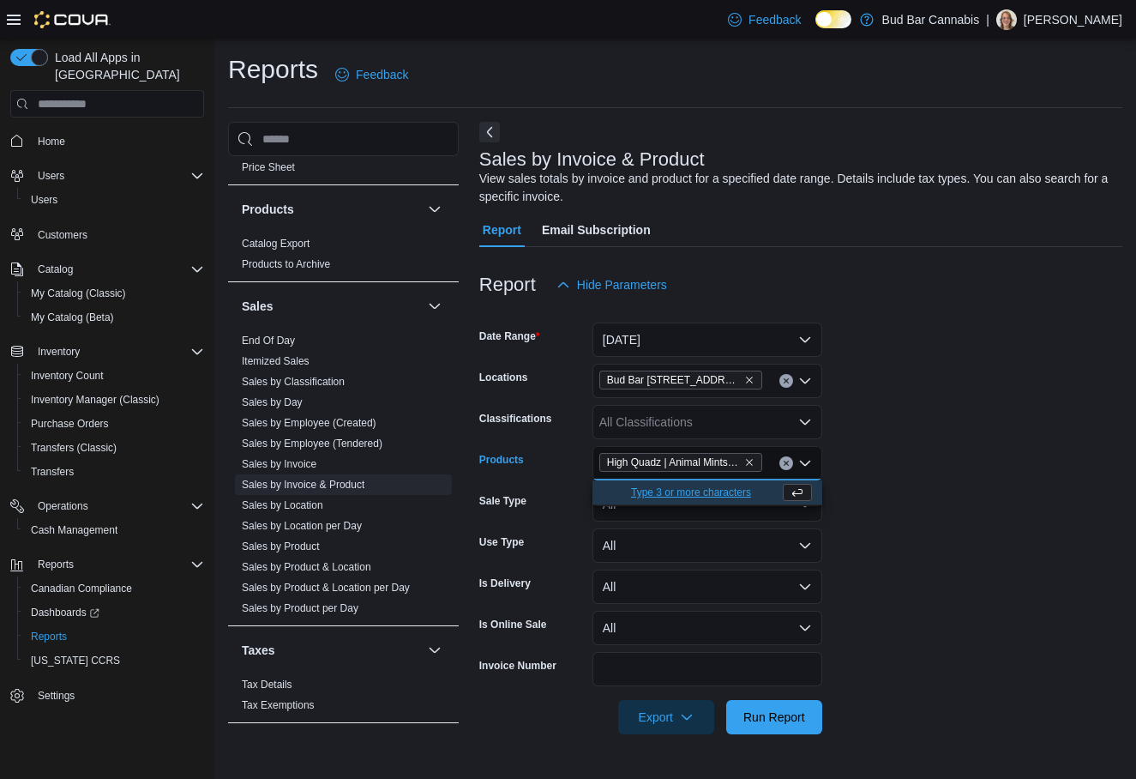
click at [954, 404] on form "Date Range Today Locations Bud Bar 14 ST NW Classifications All Classifications…" at bounding box center [800, 518] width 643 height 432
click at [764, 718] on span "Run Report" at bounding box center [774, 715] width 62 height 17
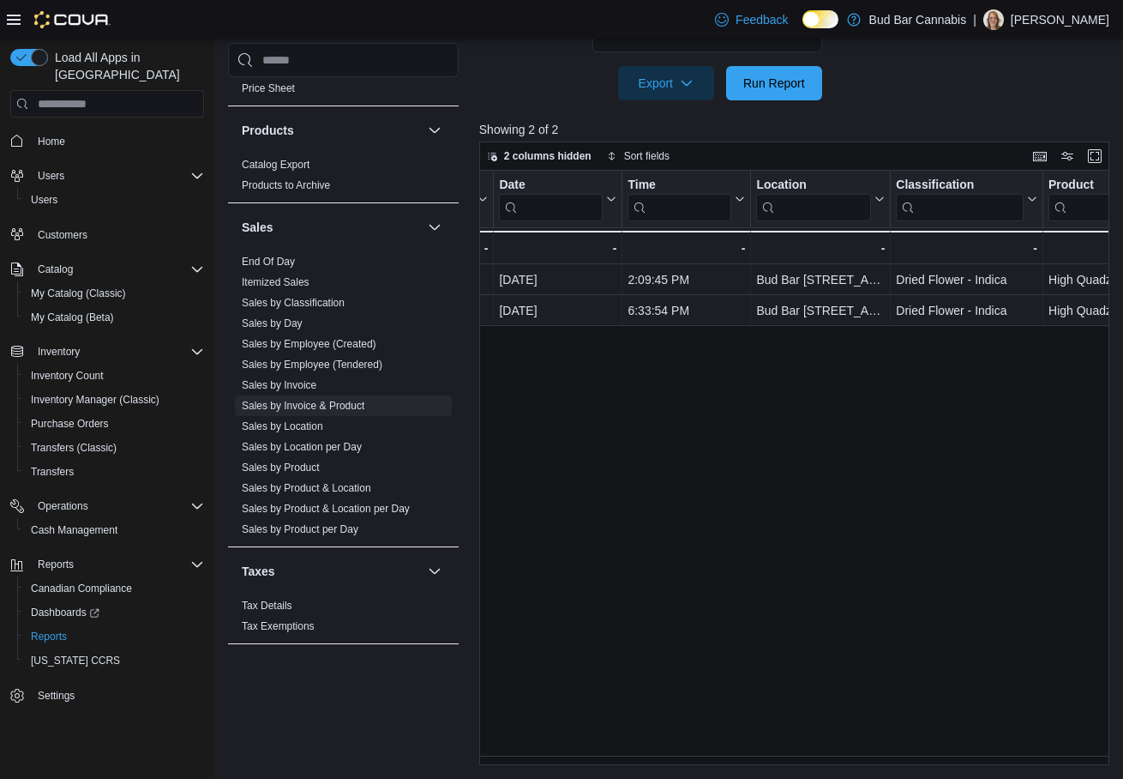
scroll to position [0, 246]
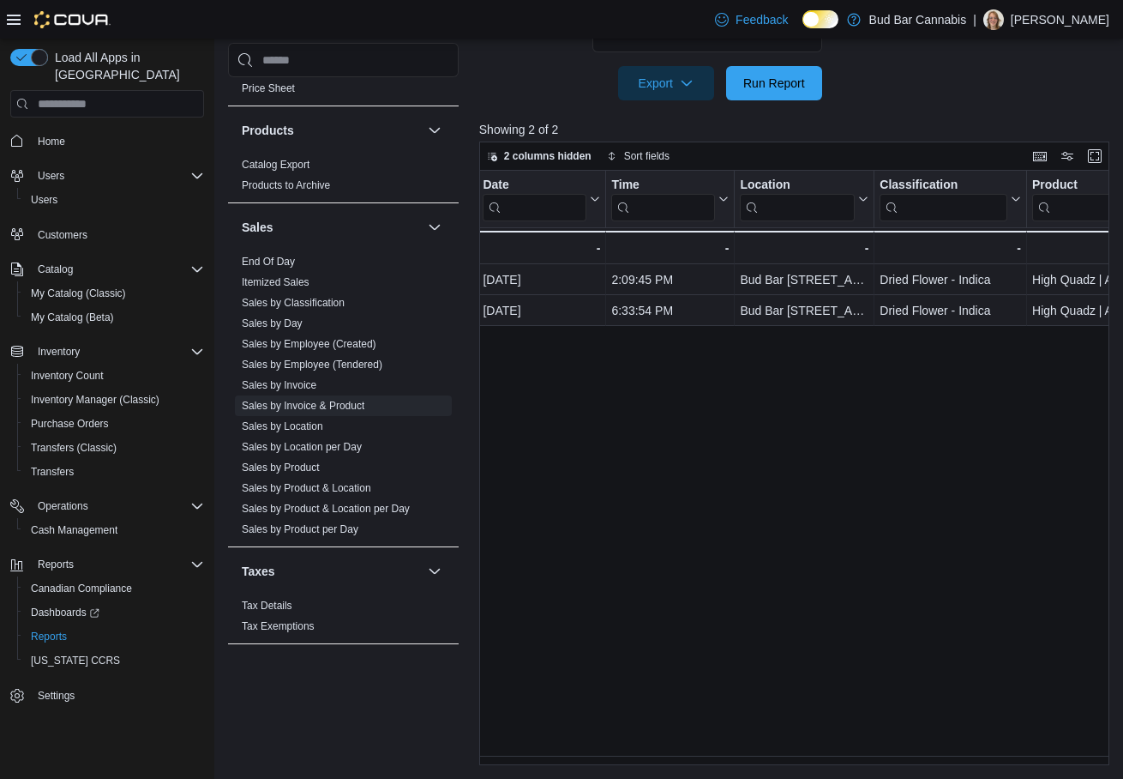
drag, startPoint x: 583, startPoint y: 764, endPoint x: 564, endPoint y: 764, distance: 18.9
click at [564, 764] on div "Invoice # Click to view column header actions Receipt # Click to view column he…" at bounding box center [797, 467] width 637 height 593
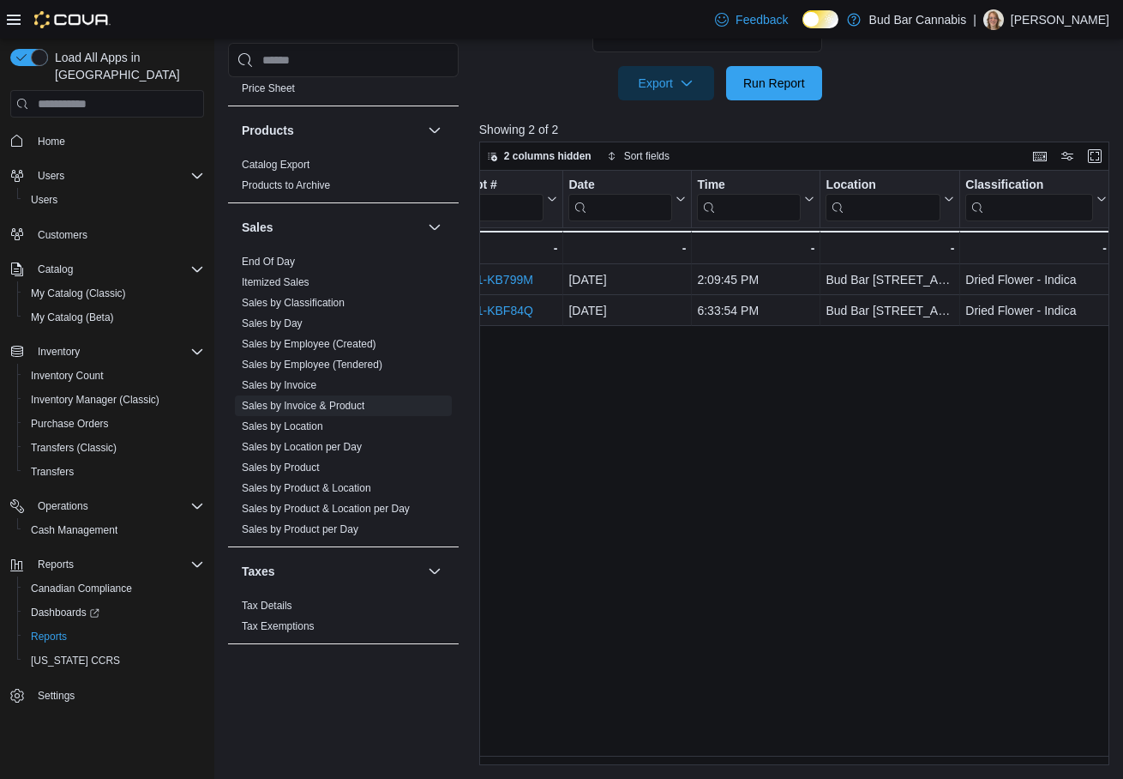
scroll to position [0, 82]
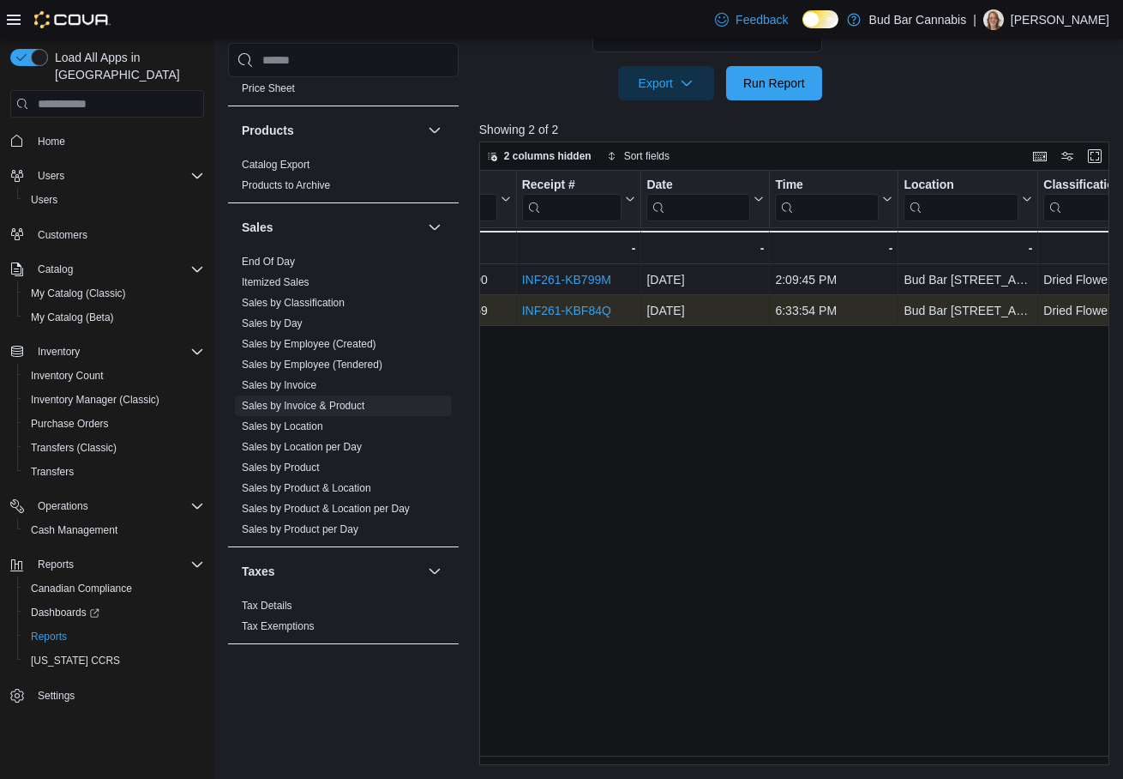
click at [579, 308] on link "INF261-KBF84Q" at bounding box center [565, 311] width 89 height 14
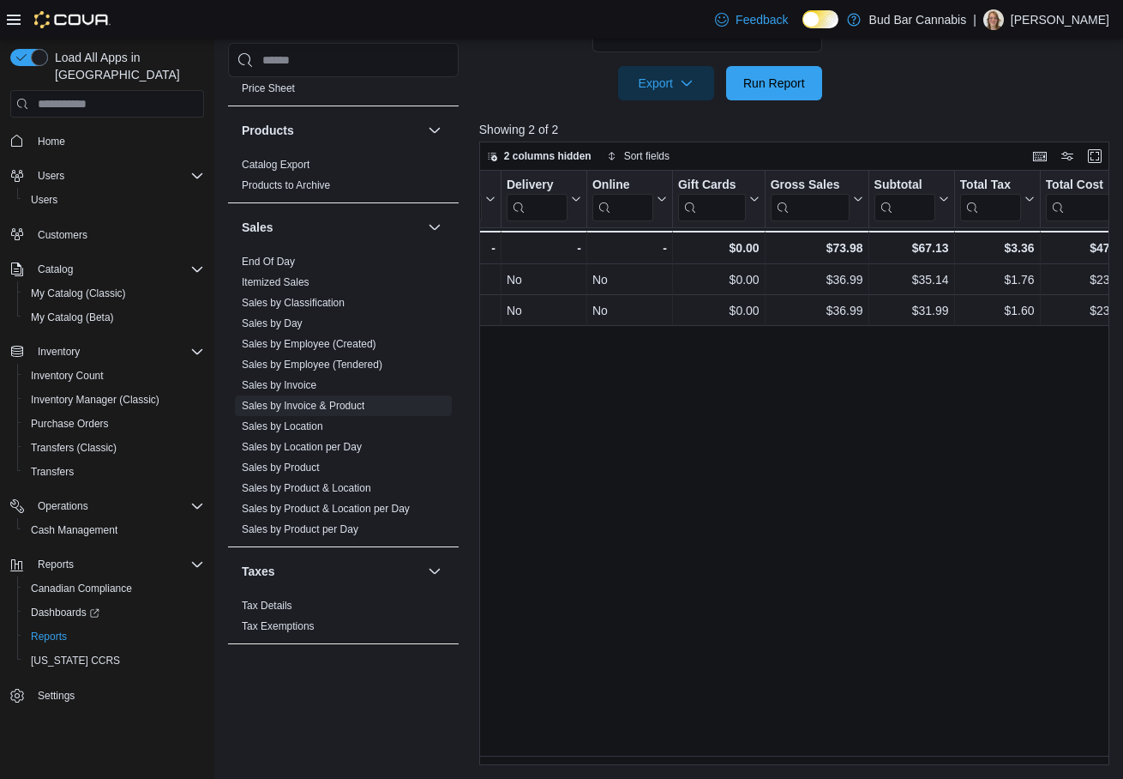
scroll to position [0, 1186]
click at [57, 629] on span "Reports" at bounding box center [49, 636] width 36 height 14
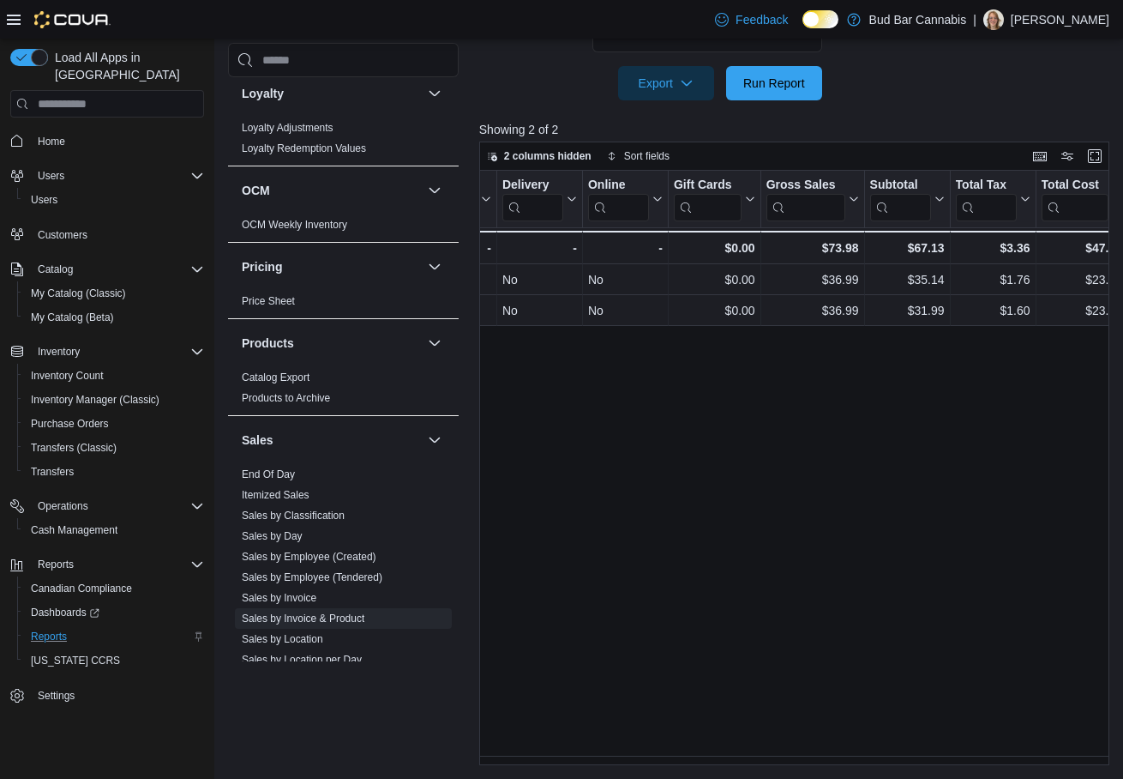
scroll to position [857, 0]
click at [314, 466] on span "End Of Day" at bounding box center [343, 473] width 217 height 21
click at [267, 472] on link "End Of Day" at bounding box center [268, 473] width 53 height 12
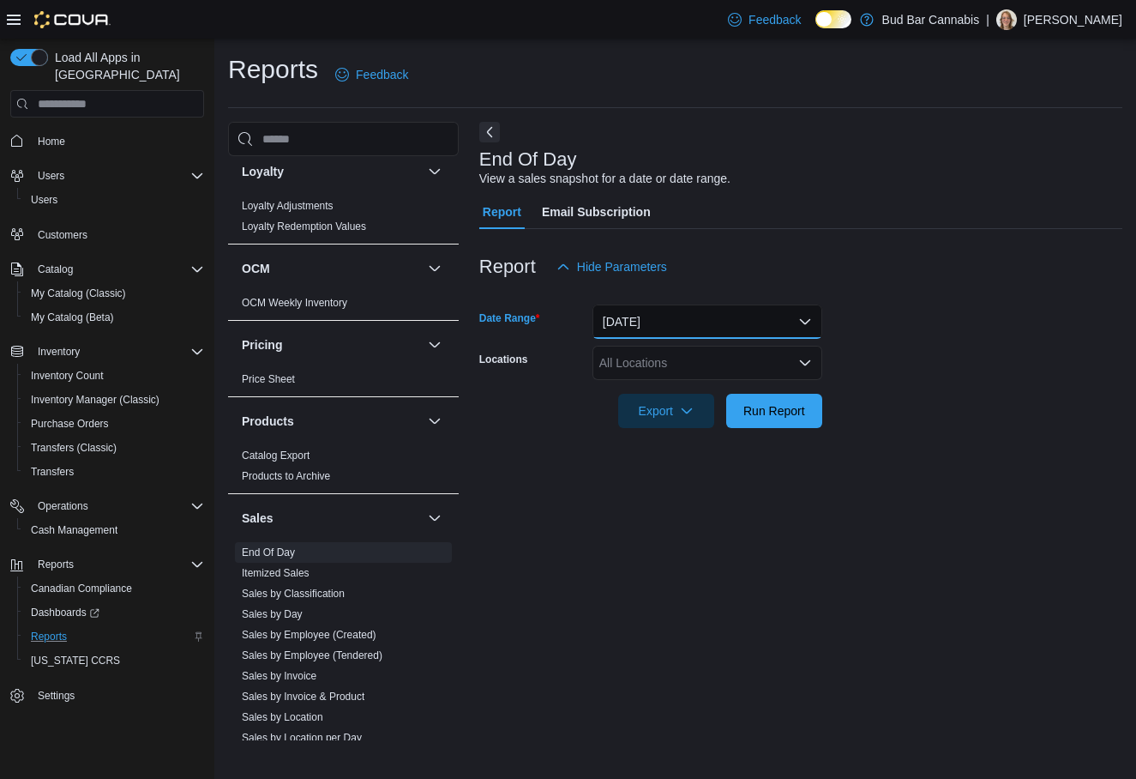
click at [683, 320] on button "Today" at bounding box center [707, 321] width 230 height 34
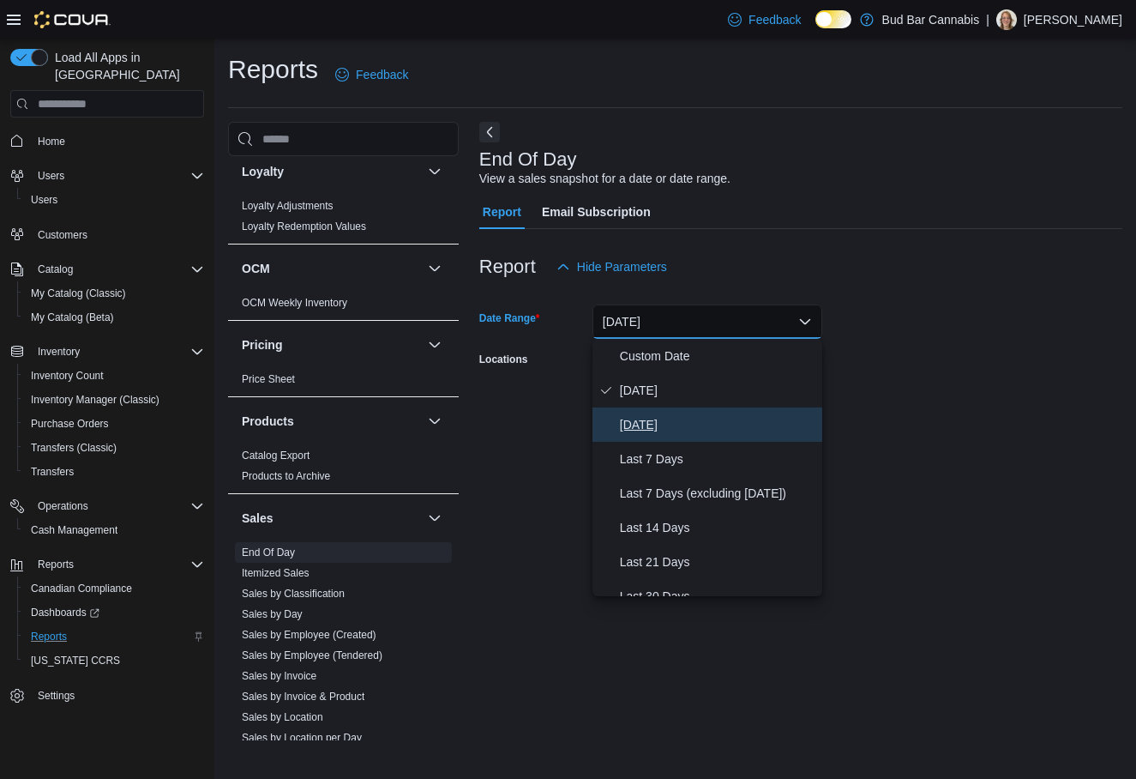
click at [683, 420] on span "Yesterday" at bounding box center [717, 424] width 195 height 21
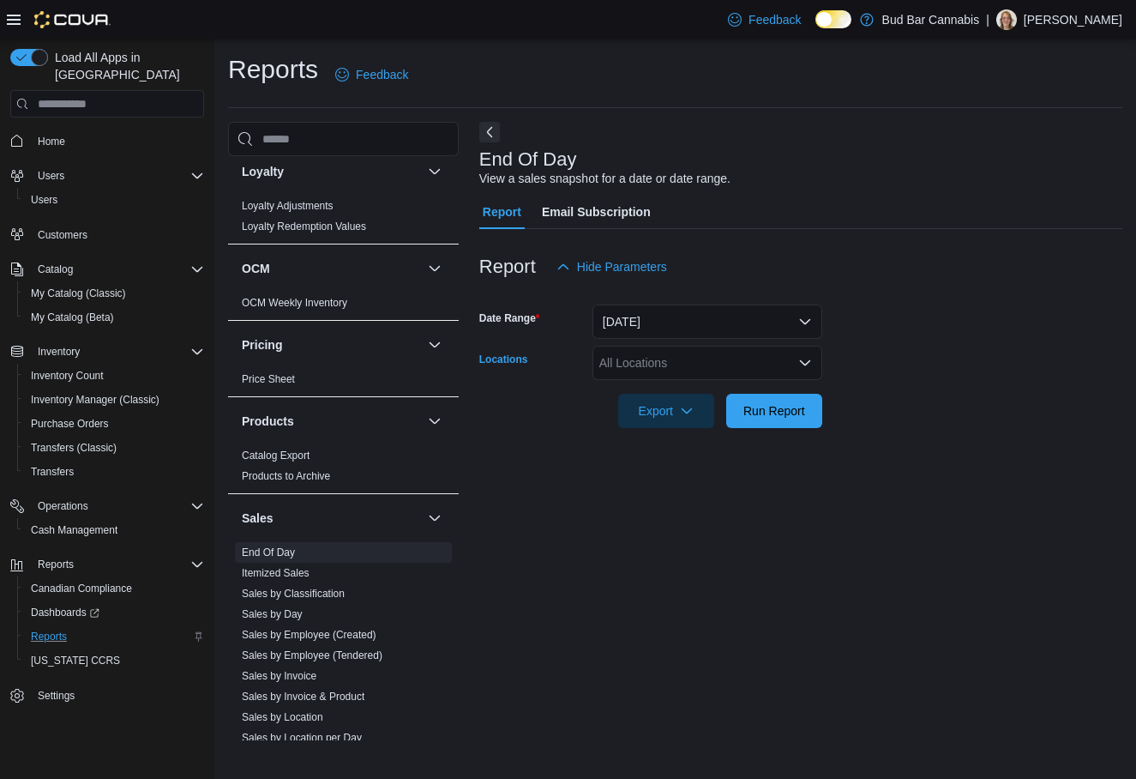
click at [664, 355] on div "All Locations" at bounding box center [707, 363] width 230 height 34
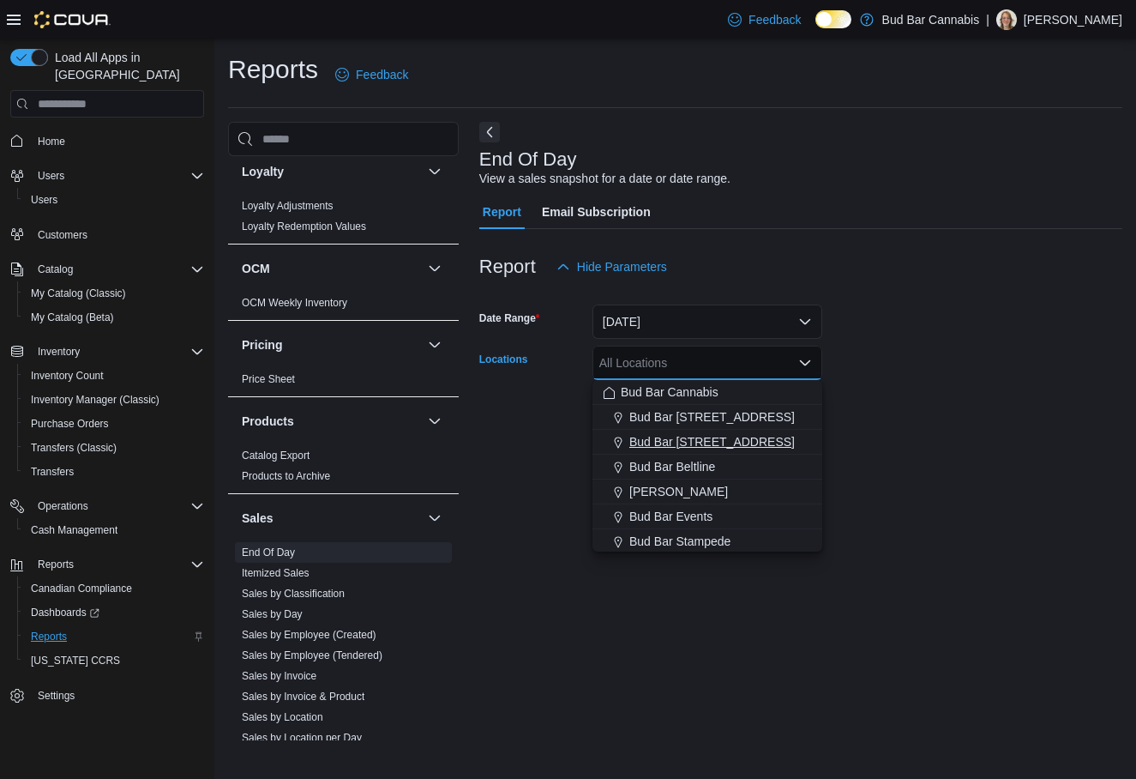
click at [649, 436] on span "Bud Bar 14 ST NW" at bounding box center [711, 441] width 165 height 17
click at [693, 605] on div "End Of Day View a sales snapshot for a date or date range. Report Email Subscri…" at bounding box center [800, 431] width 643 height 618
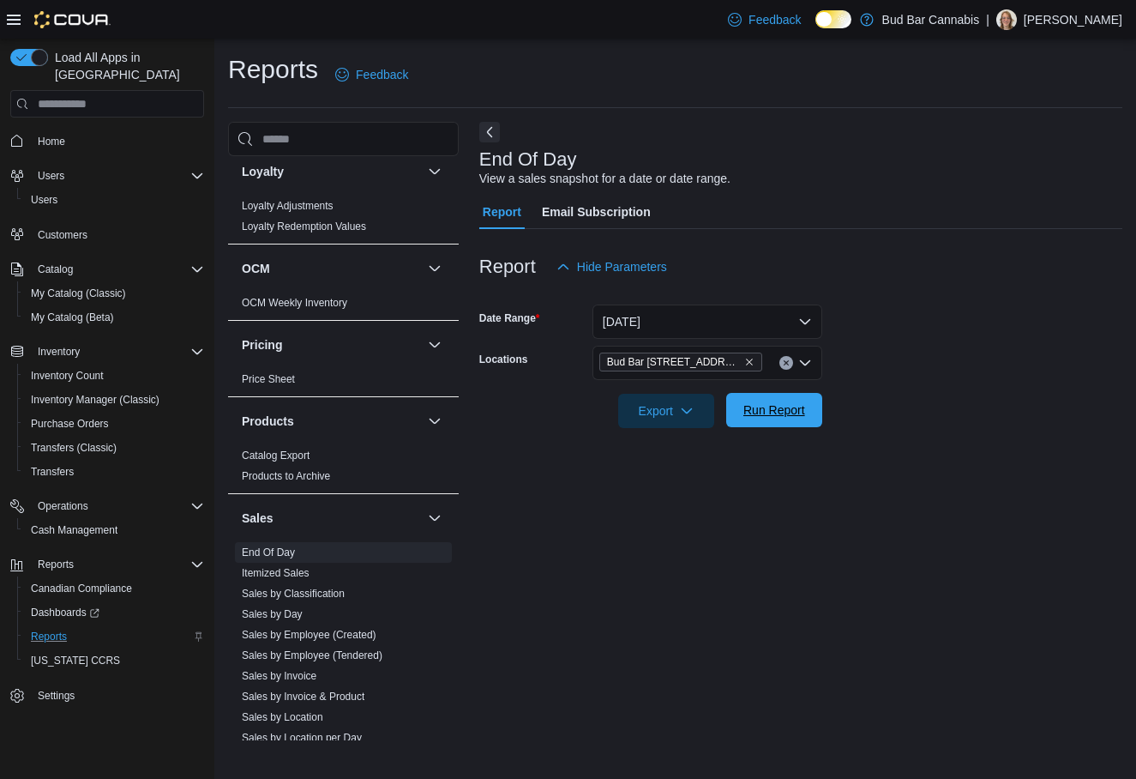
click at [744, 414] on span "Run Report" at bounding box center [774, 409] width 62 height 17
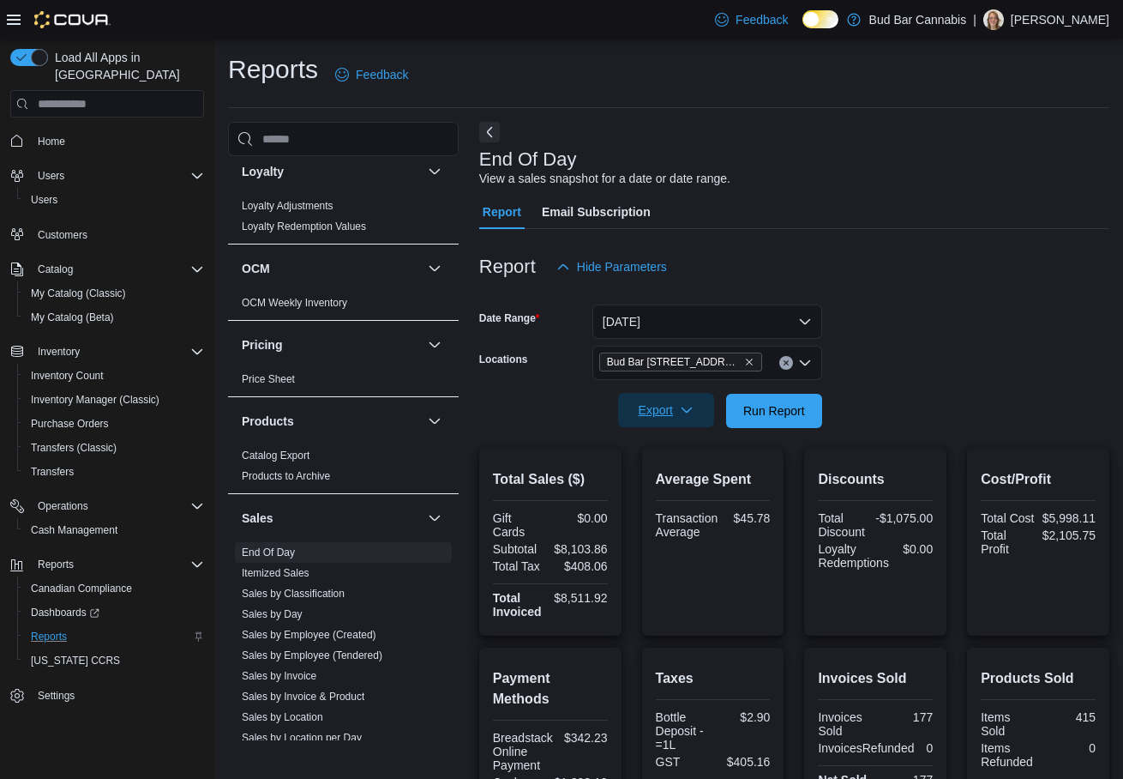
click at [662, 412] on span "Export" at bounding box center [665, 410] width 75 height 34
click at [645, 484] on span "Export to Pdf" at bounding box center [668, 479] width 77 height 14
drag, startPoint x: 566, startPoint y: 749, endPoint x: 610, endPoint y: 742, distance: 45.1
click at [608, 775] on div "$1,298.10" at bounding box center [581, 782] width 54 height 14
copy div "1,298.10"
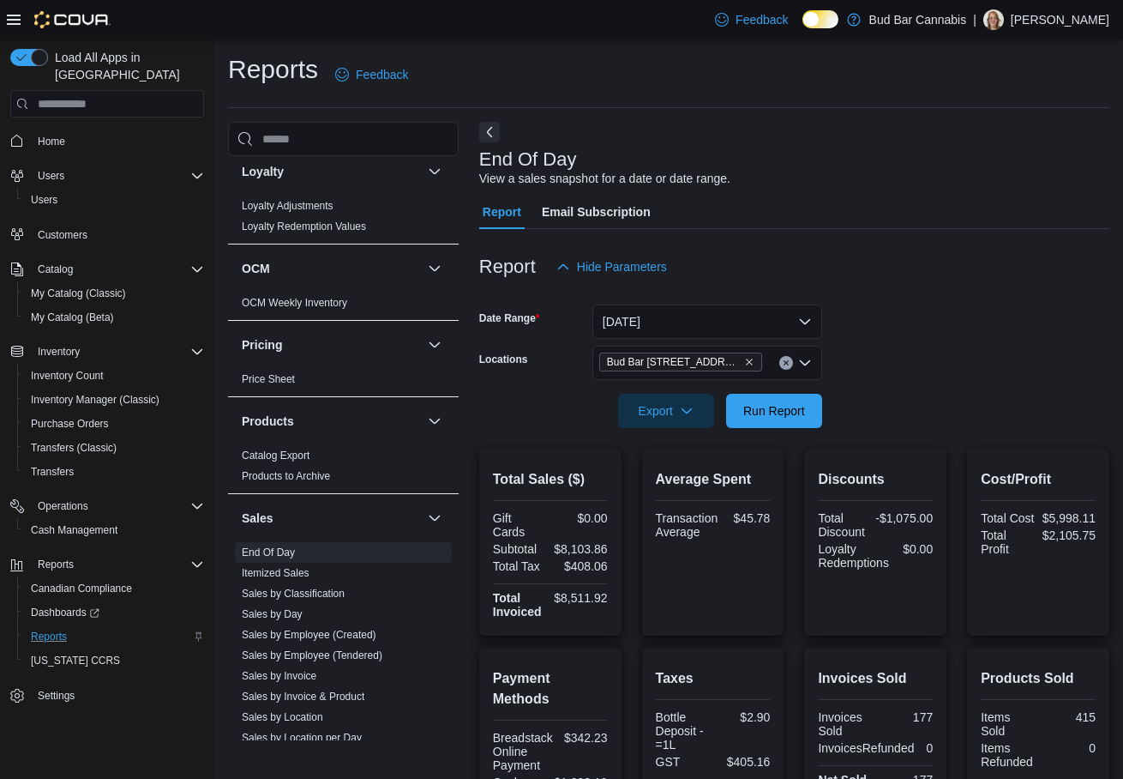
click at [608, 731] on div "$342.23" at bounding box center [584, 738] width 48 height 14
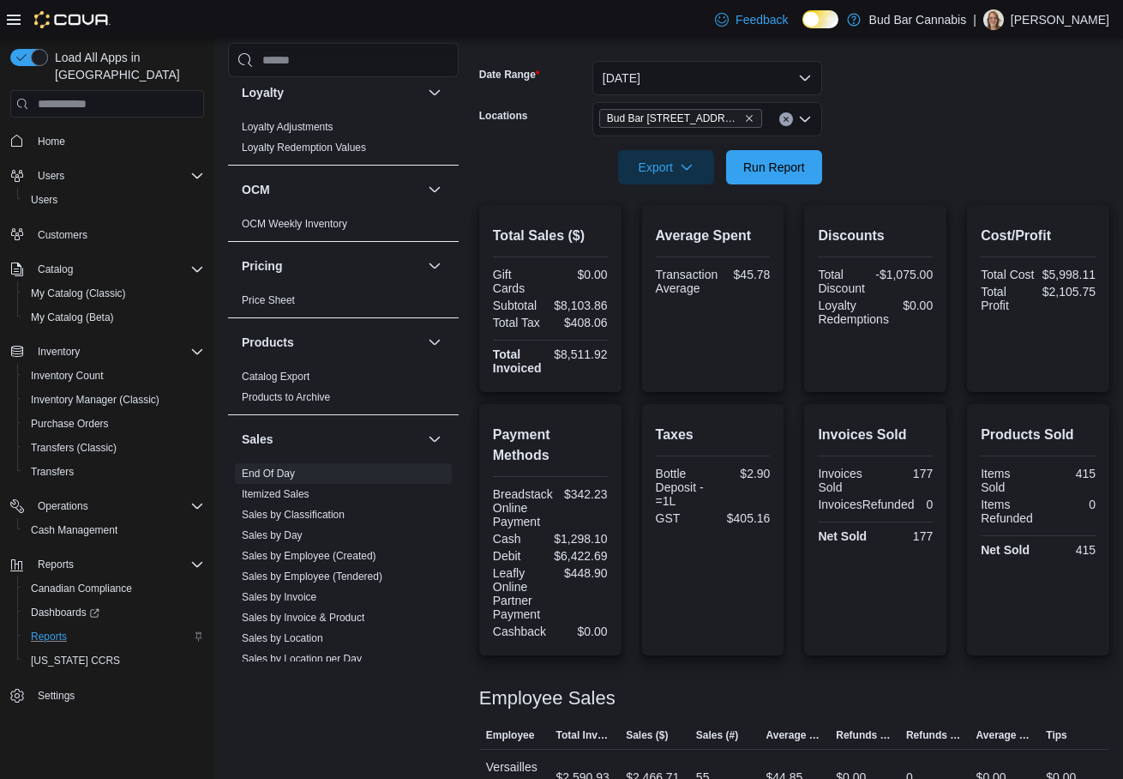
scroll to position [86, 0]
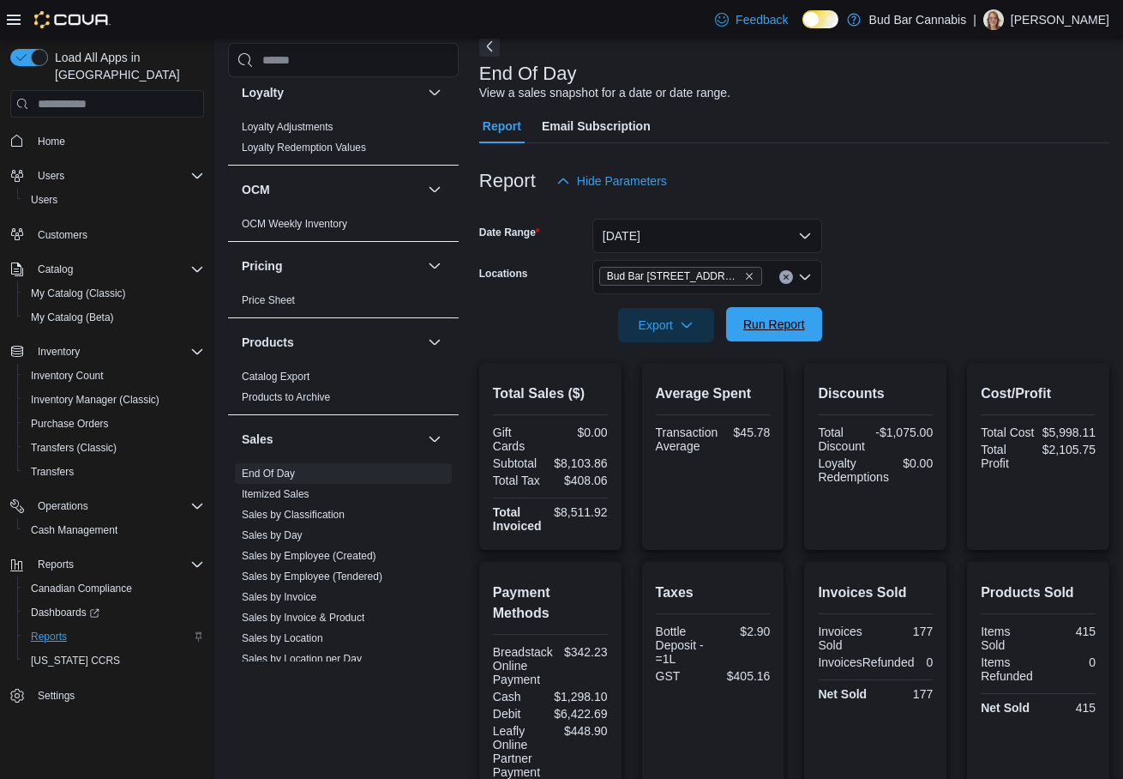
click at [761, 324] on span "Run Report" at bounding box center [774, 324] width 62 height 17
drag, startPoint x: 562, startPoint y: 661, endPoint x: 611, endPoint y: 657, distance: 49.9
click at [611, 657] on div "Payment Methods Breadstack Online Payment $342.23 Cash $1,298.10 Debit $6,422.6…" at bounding box center [550, 687] width 142 height 251
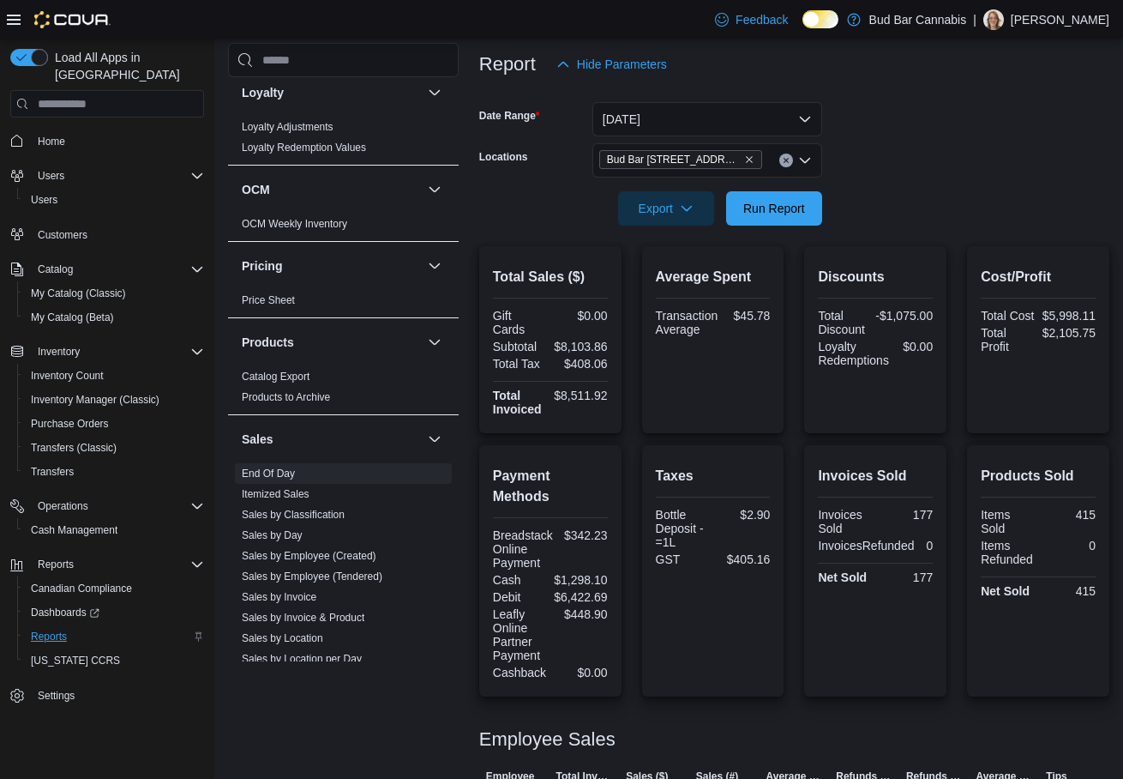
scroll to position [171, 0]
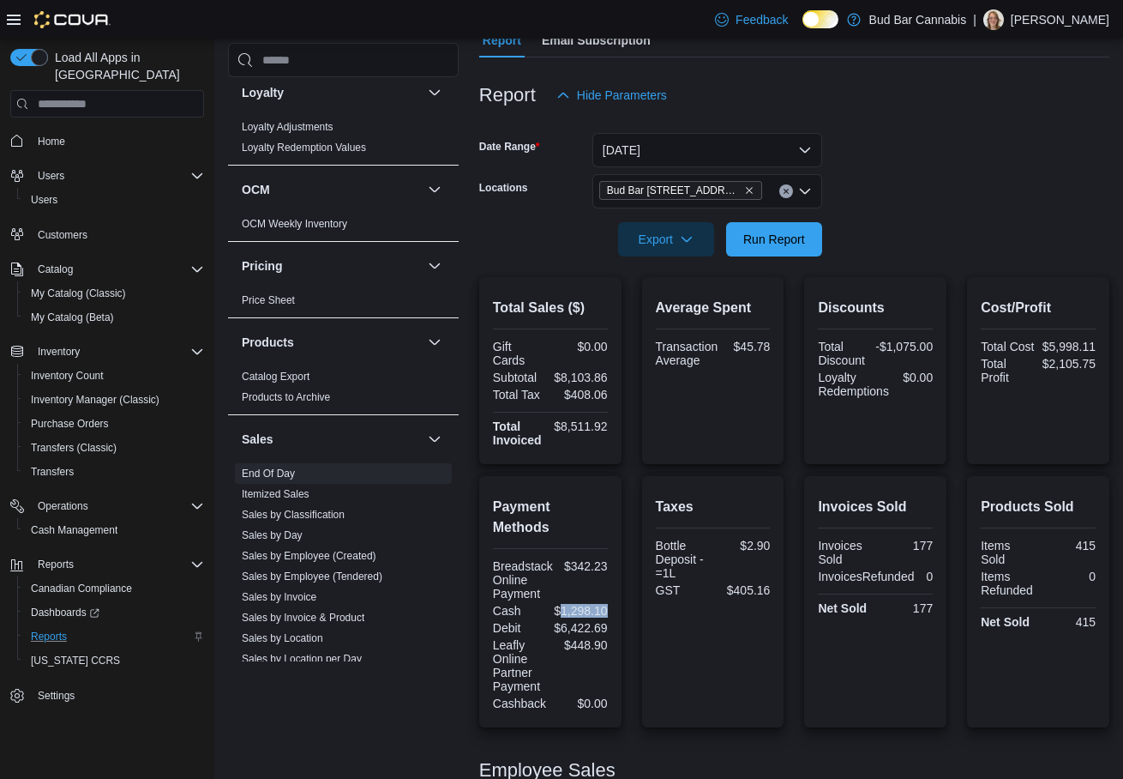
drag, startPoint x: 564, startPoint y: 574, endPoint x: 610, endPoint y: 573, distance: 46.3
click at [608, 604] on div "$1,298.10" at bounding box center [581, 611] width 54 height 14
click at [784, 242] on span "Run Report" at bounding box center [774, 238] width 62 height 17
drag, startPoint x: 562, startPoint y: 578, endPoint x: 613, endPoint y: 578, distance: 51.4
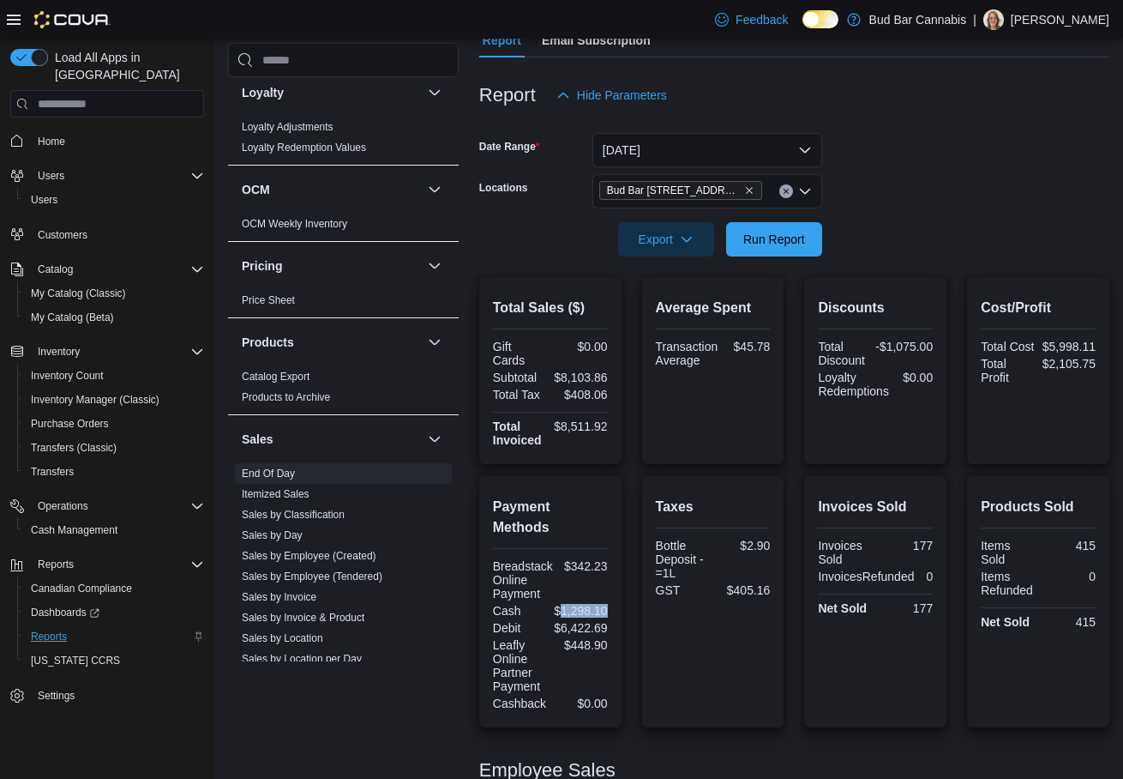
click at [613, 578] on div "Payment Methods Breadstack Online Payment $342.23 Cash $1,298.10 Debit $6,422.6…" at bounding box center [550, 601] width 142 height 251
click at [630, 617] on div "Payment Methods Breadstack Online Payment $342.23 Cash $1,298.10 Debit $6,422.6…" at bounding box center [794, 601] width 630 height 251
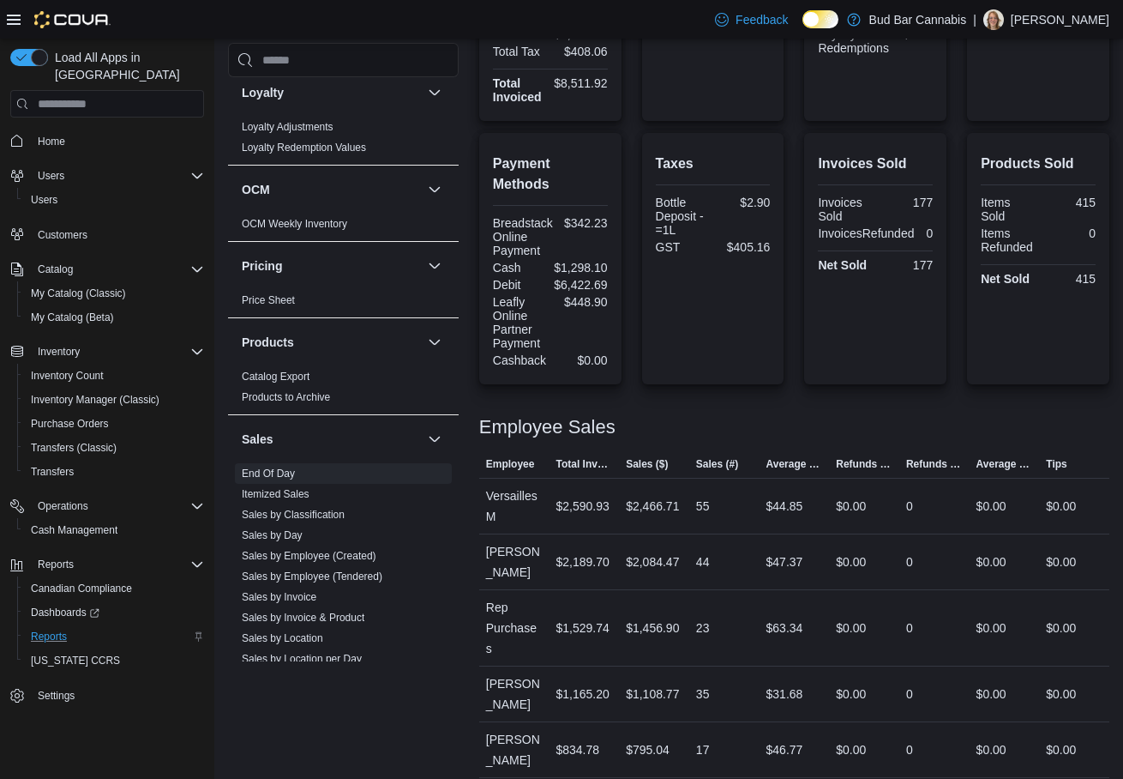
scroll to position [522, 0]
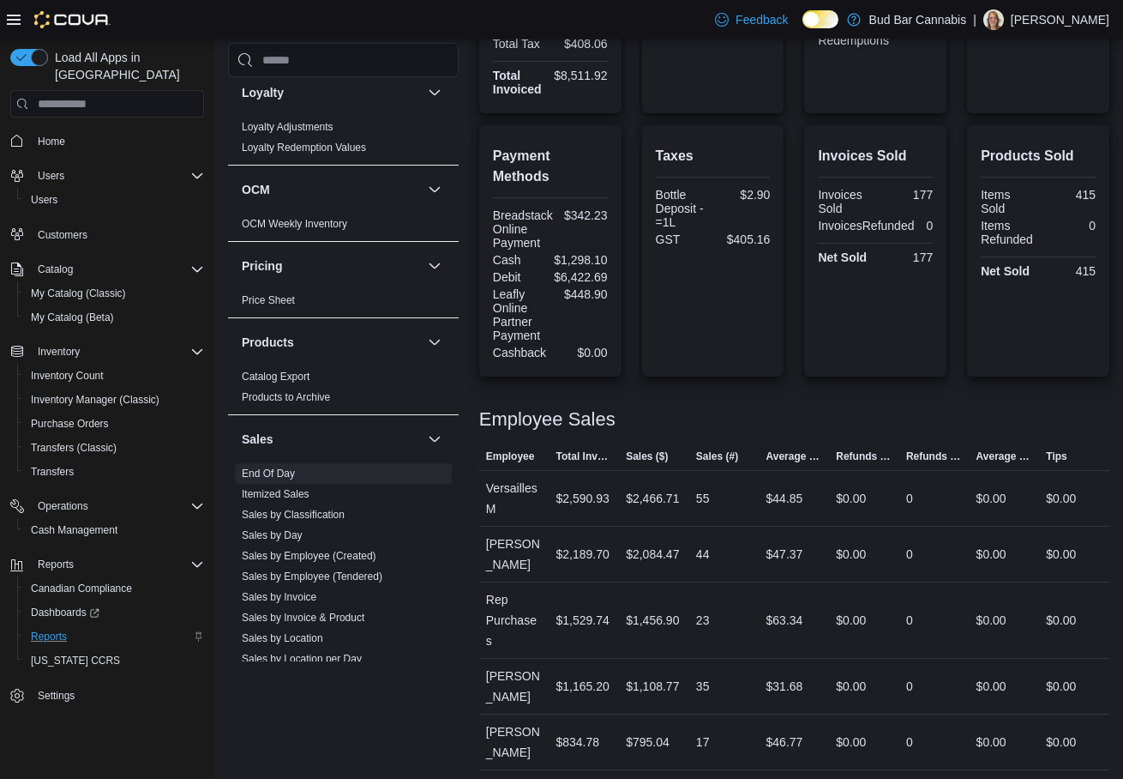
drag, startPoint x: 557, startPoint y: 749, endPoint x: 1091, endPoint y: 743, distance: 533.4
drag, startPoint x: 555, startPoint y: 742, endPoint x: 602, endPoint y: 743, distance: 47.2
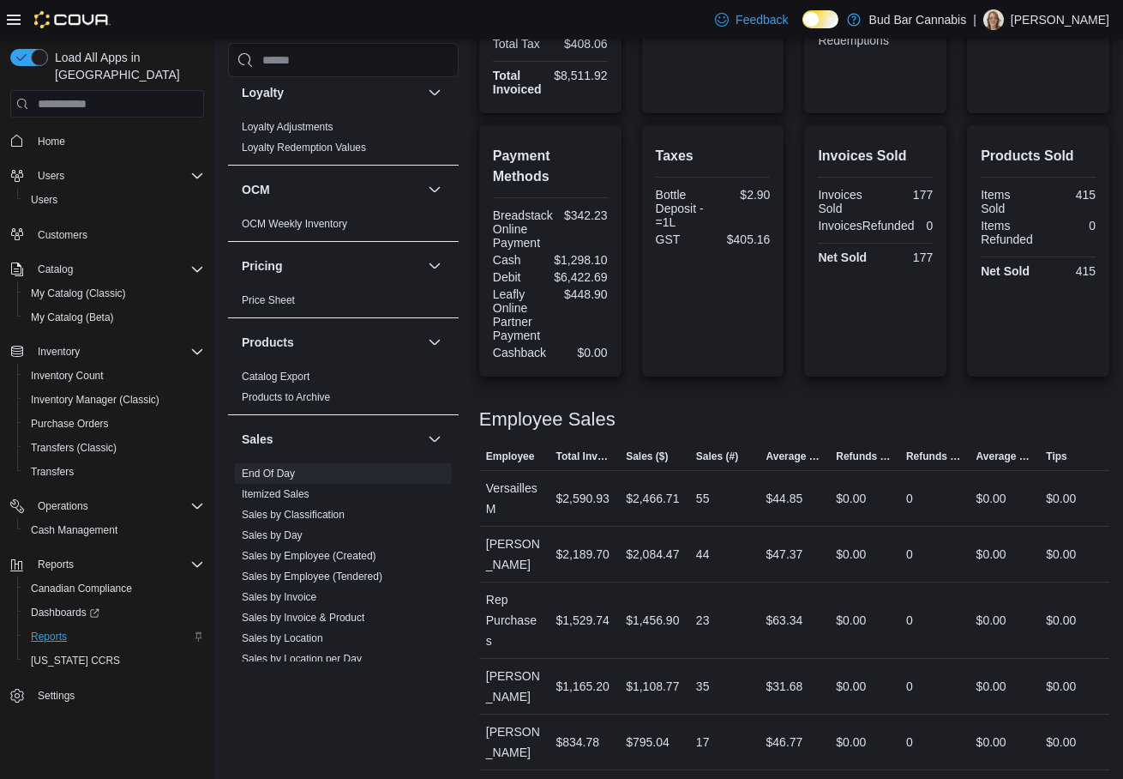
drag, startPoint x: 543, startPoint y: 747, endPoint x: 622, endPoint y: 749, distance: 79.8
drag, startPoint x: 489, startPoint y: 749, endPoint x: 576, endPoint y: 743, distance: 87.7
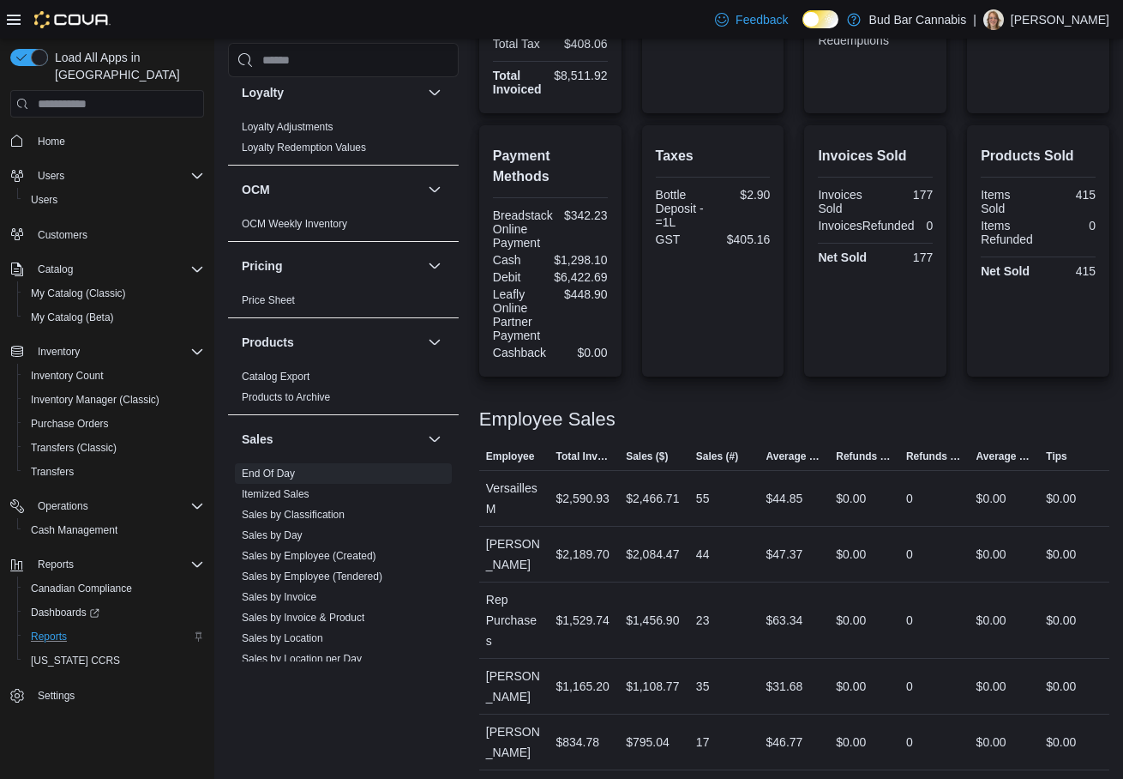
drag, startPoint x: 491, startPoint y: 388, endPoint x: 592, endPoint y: 388, distance: 100.3
click at [592, 409] on h3 "Employee Sales" at bounding box center [547, 419] width 136 height 21
click at [707, 409] on div "Employee Sales" at bounding box center [794, 419] width 630 height 21
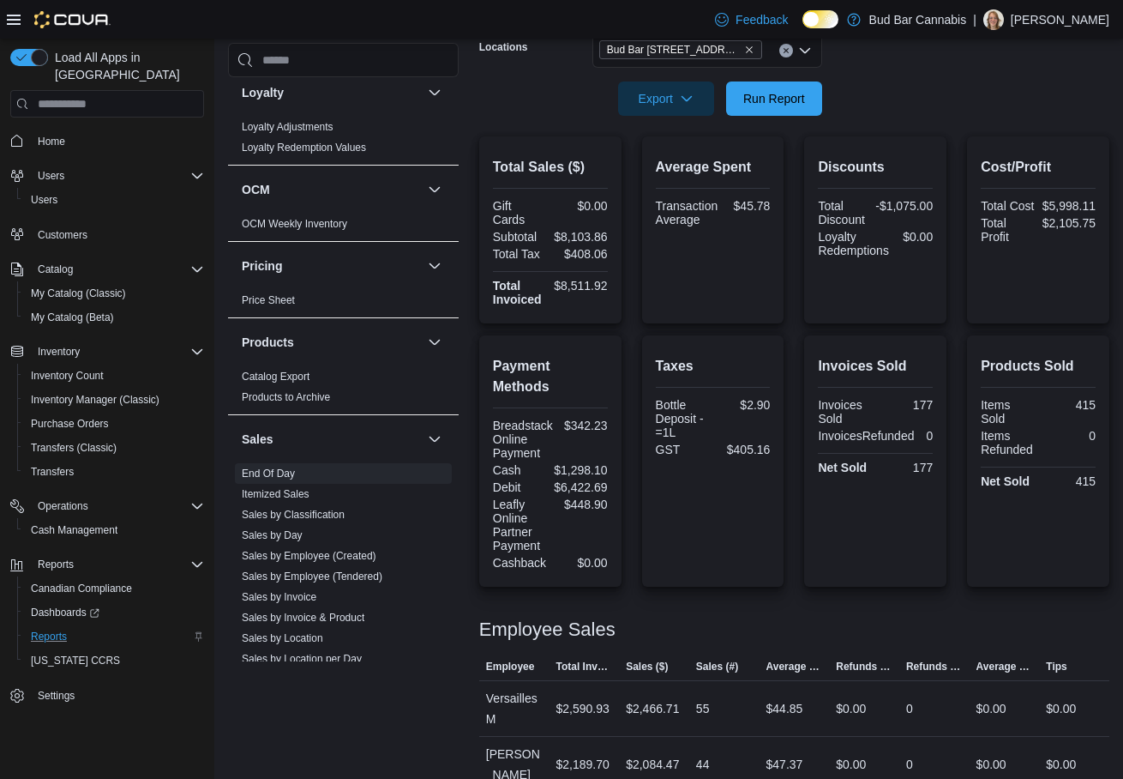
scroll to position [93, 0]
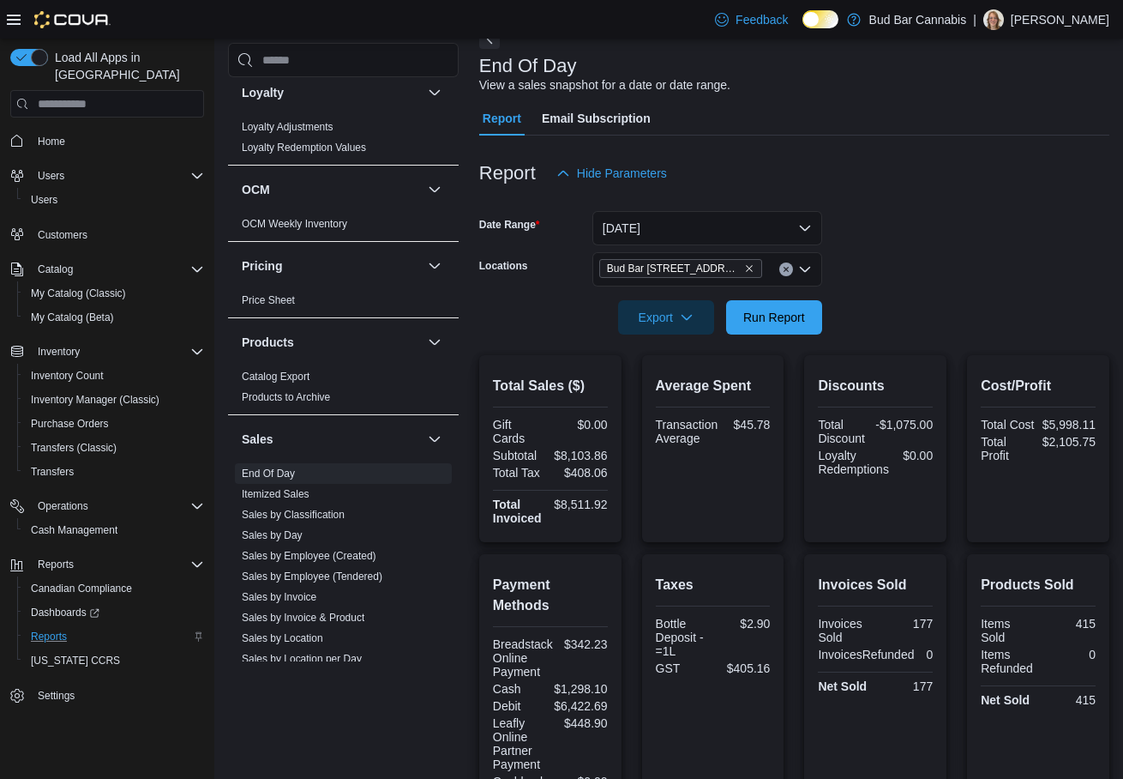
click at [738, 275] on div "Bud Bar 14 ST NW" at bounding box center [707, 269] width 230 height 34
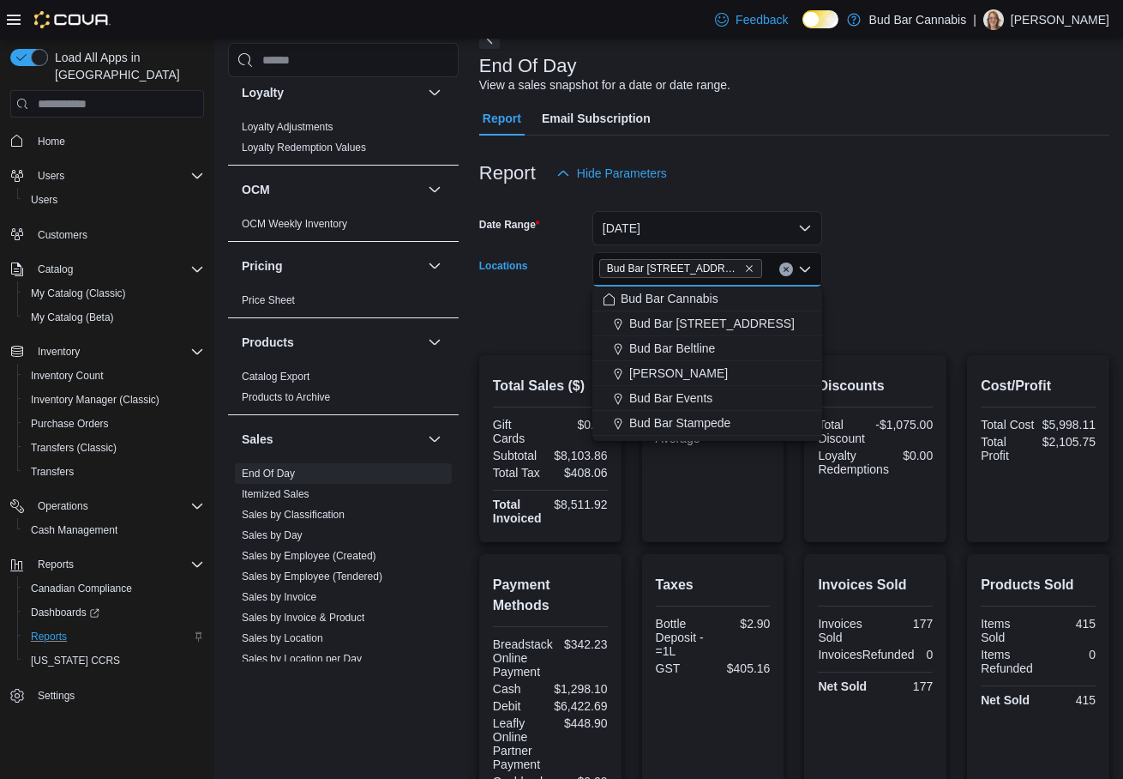
click at [811, 267] on icon "Close list of options" at bounding box center [805, 269] width 14 height 14
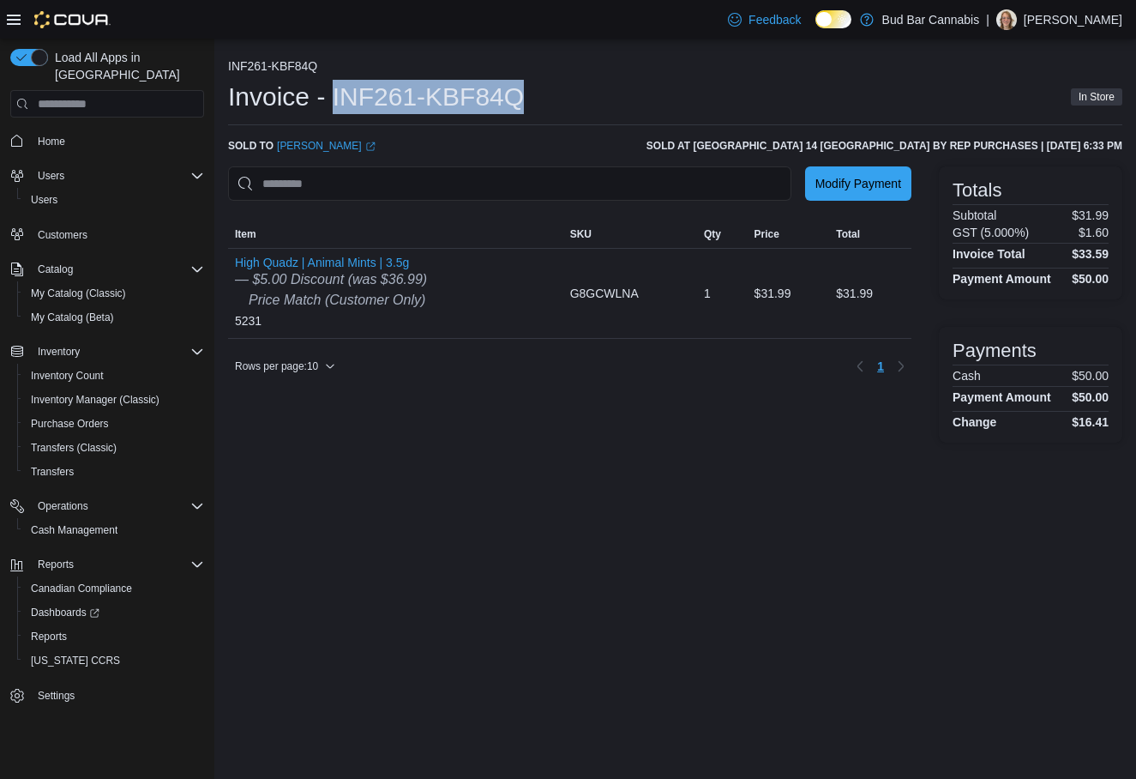
drag, startPoint x: 335, startPoint y: 94, endPoint x: 516, endPoint y: 94, distance: 180.9
click at [516, 94] on h1 "Invoice - INF261-KBF84Q" at bounding box center [376, 97] width 296 height 34
copy h1 "INF261-KBF84Q"
click at [314, 138] on div "INF261-KBF84Q Invoice - INF261-KBF84Q In Store Sold to jeremy (opens in a new t…" at bounding box center [675, 250] width 894 height 383
click at [311, 142] on link "jeremy (opens in a new tab or window)" at bounding box center [326, 146] width 99 height 14
